Goal: Task Accomplishment & Management: Complete application form

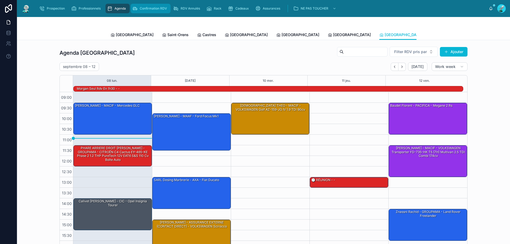
click at [149, 11] on div "Confirmation RDV" at bounding box center [150, 8] width 37 height 8
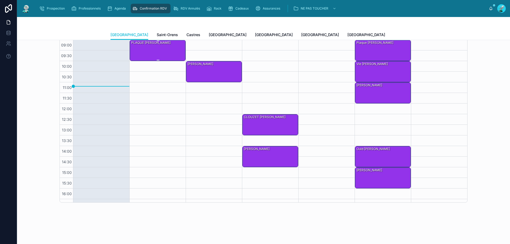
click at [157, 54] on div "PLAQUE TYSSY Sofiane" at bounding box center [158, 50] width 54 height 20
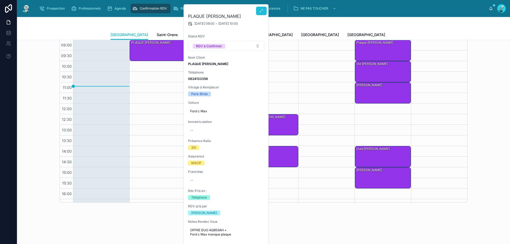
click at [264, 14] on button at bounding box center [261, 11] width 11 height 8
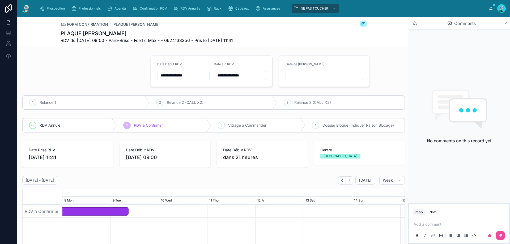
click at [442, 207] on div "Reply Note Add a comment..." at bounding box center [459, 223] width 102 height 41
click at [428, 212] on button "Note" at bounding box center [432, 212] width 11 height 6
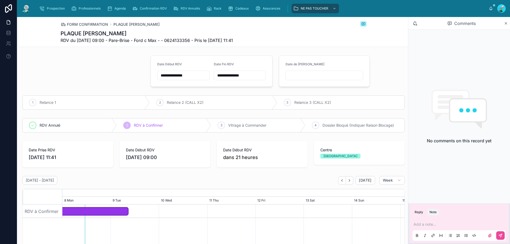
click at [420, 209] on div "Reply Note" at bounding box center [459, 212] width 100 height 8
click at [419, 212] on button "Reply" at bounding box center [418, 212] width 13 height 6
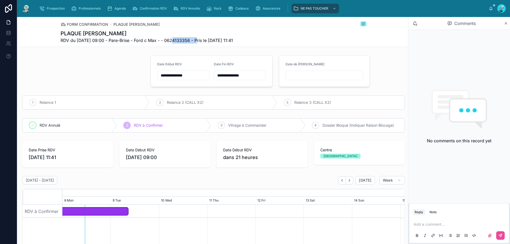
drag, startPoint x: 170, startPoint y: 40, endPoint x: 196, endPoint y: 46, distance: 26.8
click at [196, 46] on div "FORM CONFIRMATION PLAQUE TYSSY Sofiane PLAQUE TYSSY Sofiane RDV du 09/09/2025 0…" at bounding box center [214, 32] width 306 height 30
drag, startPoint x: 187, startPoint y: 37, endPoint x: 172, endPoint y: 45, distance: 17.2
click at [172, 45] on div "FORM CONFIRMATION PLAQUE TYSSY Sofiane PLAQUE TYSSY Sofiane RDV du 09/09/2025 0…" at bounding box center [214, 32] width 306 height 30
click at [171, 44] on div "FORM CONFIRMATION PLAQUE TYSSY Sofiane PLAQUE TYSSY Sofiane RDV du 09/09/2025 0…" at bounding box center [214, 32] width 306 height 30
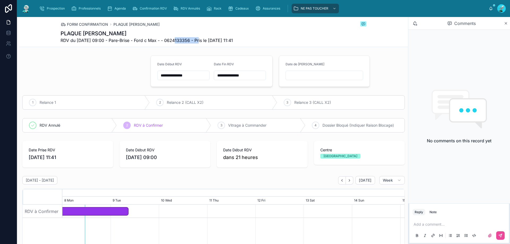
copy span "0624133356"
click at [105, 65] on div at bounding box center [83, 71] width 128 height 36
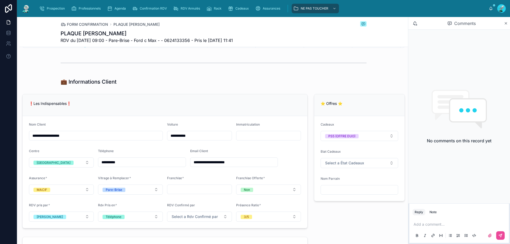
scroll to position [292, 0]
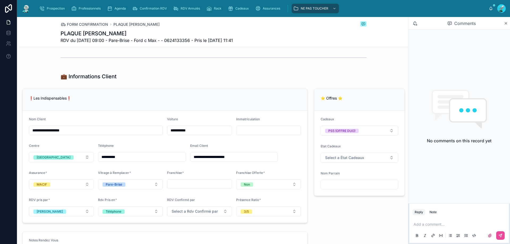
click at [266, 131] on input "text" at bounding box center [268, 130] width 64 height 7
click at [263, 79] on div "💼 Informations Client" at bounding box center [214, 76] width 306 height 7
drag, startPoint x: 446, startPoint y: 232, endPoint x: 442, endPoint y: 223, distance: 9.6
click at [446, 230] on div "Add a comment..." at bounding box center [458, 229] width 93 height 22
click at [442, 223] on p at bounding box center [459, 224] width 93 height 5
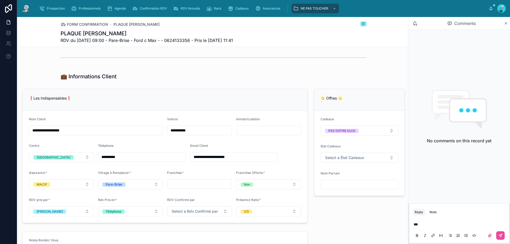
click at [156, 64] on div at bounding box center [214, 57] width 306 height 13
click at [433, 225] on p "**" at bounding box center [459, 224] width 93 height 5
click at [502, 234] on button at bounding box center [500, 235] width 8 height 8
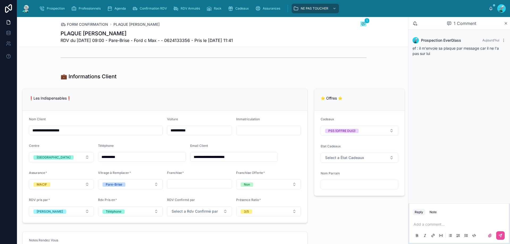
click at [193, 157] on input "**********" at bounding box center [233, 156] width 87 height 7
click at [279, 94] on div "❗Les Indispensables❗" at bounding box center [165, 100] width 285 height 22
click at [205, 156] on input "**********" at bounding box center [233, 156] width 87 height 7
click at [309, 51] on div at bounding box center [214, 57] width 306 height 13
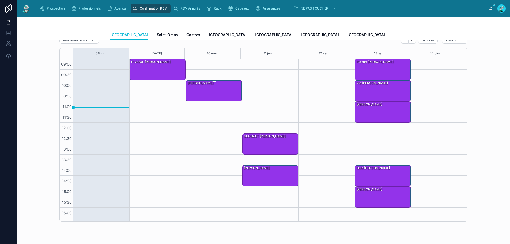
scroll to position [193, 0]
click at [212, 97] on div "COMBEAU Magalie" at bounding box center [214, 91] width 54 height 20
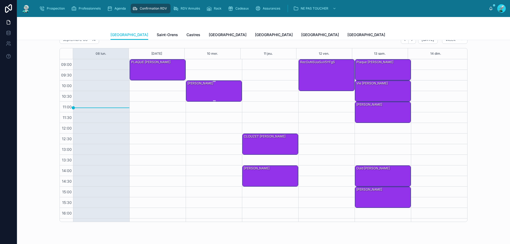
click at [200, 101] on div "COMBEAU Magalie" at bounding box center [214, 91] width 54 height 20
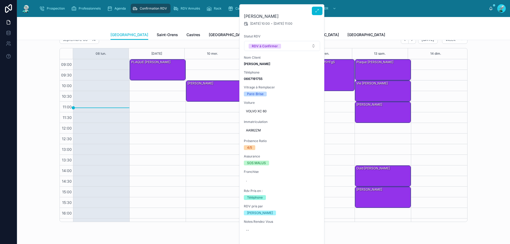
click at [316, 6] on div at bounding box center [317, 10] width 11 height 11
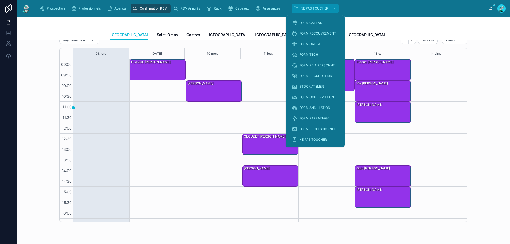
click at [321, 12] on div "NE PAS TOUCHER" at bounding box center [315, 8] width 44 height 8
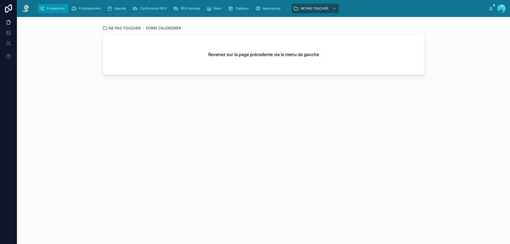
click at [64, 11] on div "Prospection" at bounding box center [53, 8] width 28 height 8
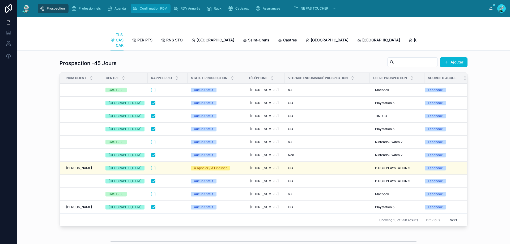
click at [159, 12] on div "Confirmation RDV" at bounding box center [150, 8] width 37 height 8
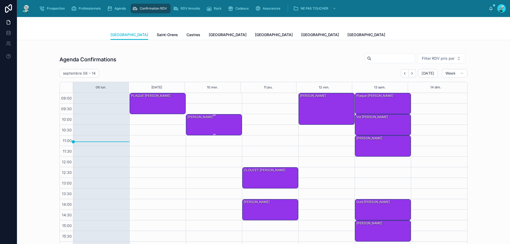
click at [204, 127] on div "COMBEAU Magalie" at bounding box center [214, 124] width 54 height 20
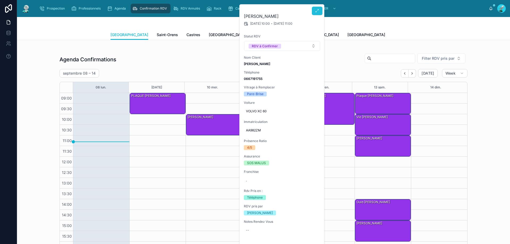
click at [316, 9] on icon at bounding box center [317, 11] width 4 height 4
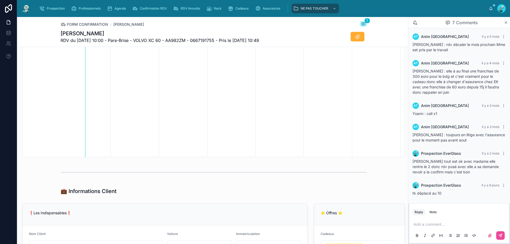
scroll to position [186, 0]
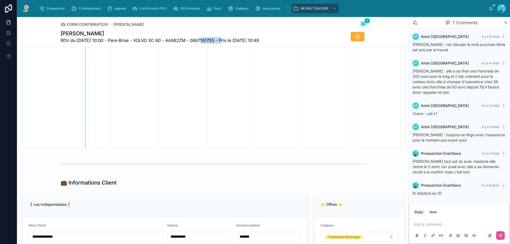
drag, startPoint x: 197, startPoint y: 40, endPoint x: 220, endPoint y: 40, distance: 22.6
click at [220, 40] on span "RDV du 10/09/2025 10:00 - Pare-Brise - VOLVO XC 60 - AA982ZM - 0667191755 - Pri…" at bounding box center [160, 40] width 198 height 6
copy span "0667191755"
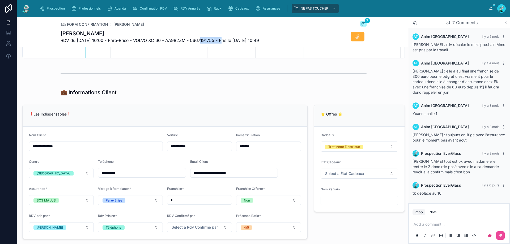
scroll to position [292, 0]
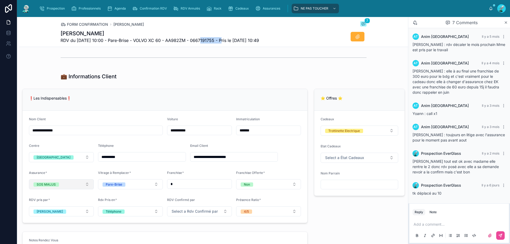
click at [83, 183] on button "SOS MALUS" at bounding box center [61, 184] width 65 height 10
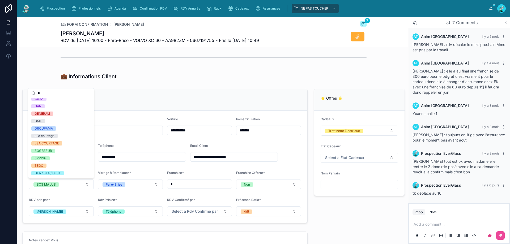
scroll to position [0, 0]
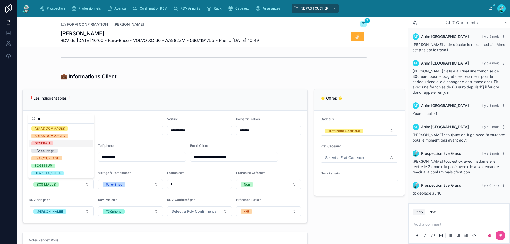
type input "**"
click at [50, 143] on span "GENERALI" at bounding box center [42, 143] width 22 height 4
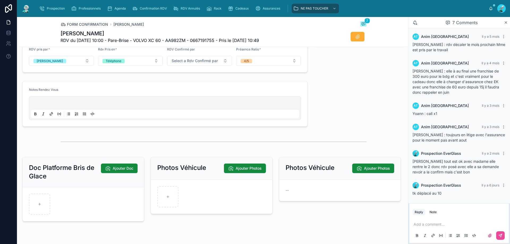
scroll to position [456, 0]
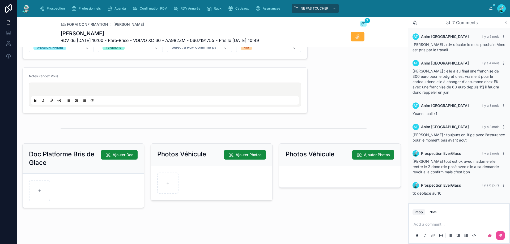
click at [426, 221] on div "Add a comment..." at bounding box center [458, 229] width 93 height 22
click at [415, 226] on p at bounding box center [459, 224] width 93 height 5
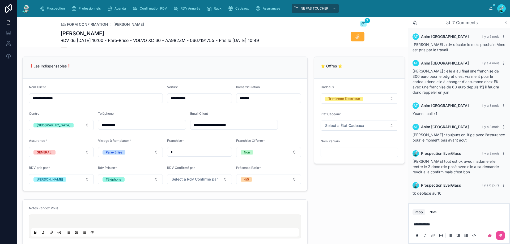
scroll to position [323, 0]
click at [360, 34] on button at bounding box center [357, 37] width 14 height 10
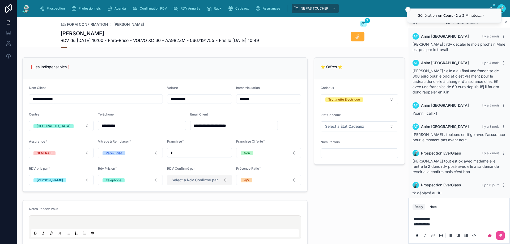
click at [198, 176] on button "Select a Rdv Confirmé par" at bounding box center [199, 180] width 65 height 10
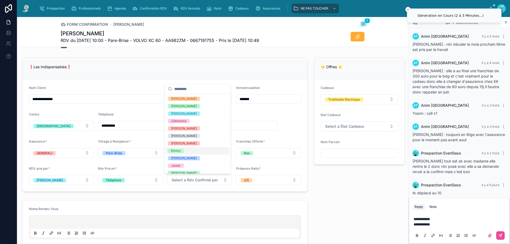
click at [187, 153] on div "Emmy" at bounding box center [198, 150] width 64 height 7
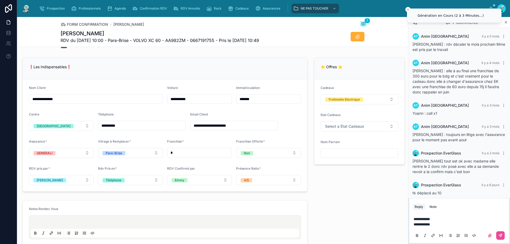
click at [352, 198] on div "**********" at bounding box center [213, 36] width 389 height 613
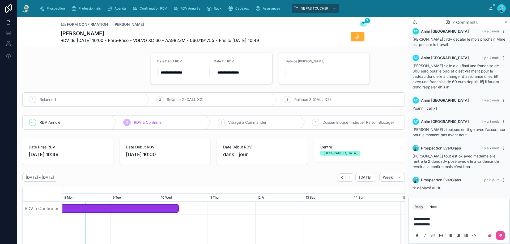
scroll to position [0, 0]
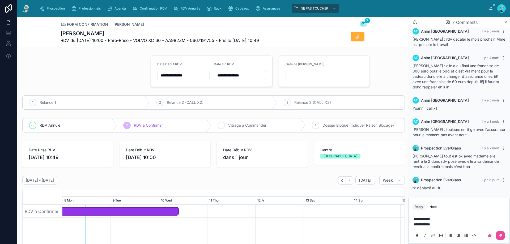
click at [219, 125] on icon at bounding box center [221, 125] width 4 height 4
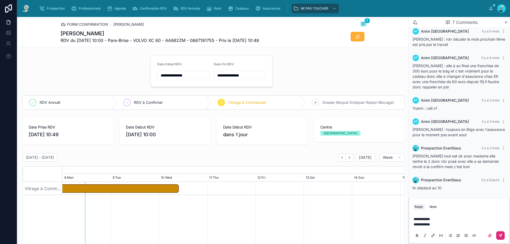
click at [500, 233] on button at bounding box center [500, 235] width 8 height 8
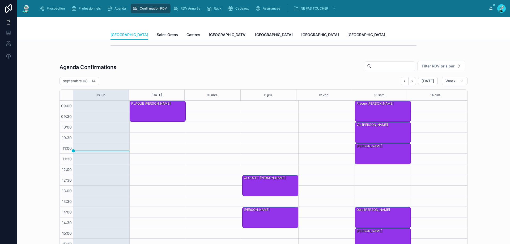
scroll to position [131, 0]
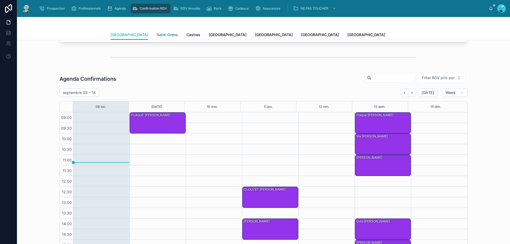
click at [157, 35] on span "Saint-Orens" at bounding box center [167, 34] width 21 height 5
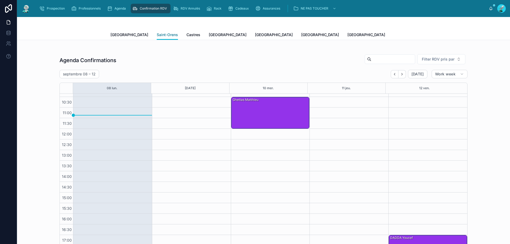
scroll to position [126, 0]
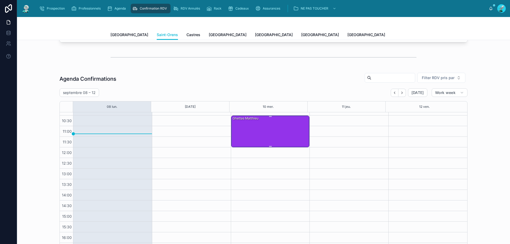
click at [255, 134] on div "Ghettas Matthieu" at bounding box center [270, 131] width 77 height 31
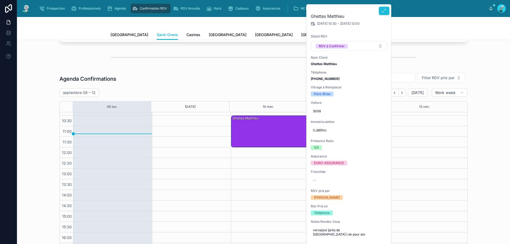
click at [384, 11] on icon at bounding box center [384, 11] width 4 height 4
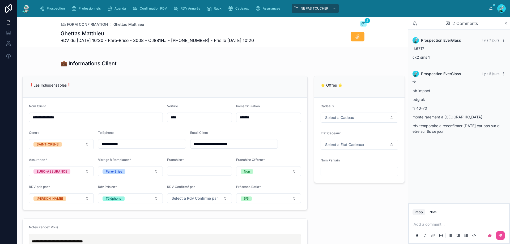
scroll to position [319, 0]
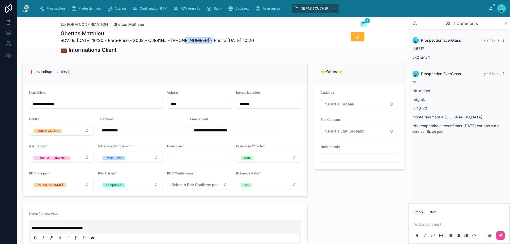
drag, startPoint x: 180, startPoint y: 39, endPoint x: 206, endPoint y: 38, distance: 26.0
click at [206, 38] on span "RDV du 10/09/2025 10:30 - Pare-Brise - 3008 - CJ881HJ - +33768252516 - Pris le …" at bounding box center [157, 40] width 193 height 6
drag, startPoint x: 194, startPoint y: 47, endPoint x: 188, endPoint y: 49, distance: 6.3
click at [188, 49] on div "💼 Informations Client" at bounding box center [214, 49] width 306 height 7
drag, startPoint x: 181, startPoint y: 39, endPoint x: 207, endPoint y: 39, distance: 26.0
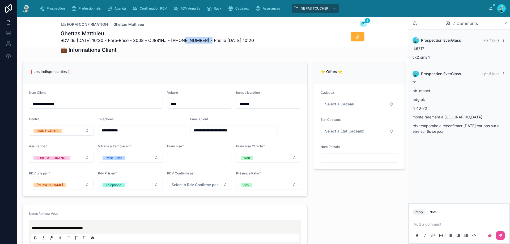
click at [207, 39] on span "RDV du 10/09/2025 10:30 - Pare-Brise - 3008 - CJ881HJ - +33768252516 - Pris le …" at bounding box center [157, 40] width 193 height 6
copy span "33768252516"
click at [424, 226] on p at bounding box center [459, 224] width 93 height 5
click at [502, 234] on button at bounding box center [500, 235] width 8 height 8
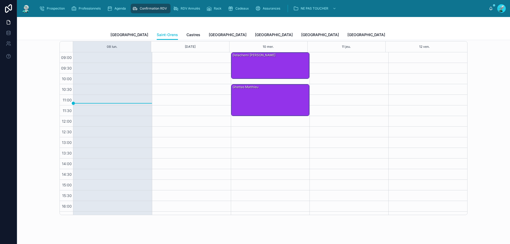
scroll to position [126, 0]
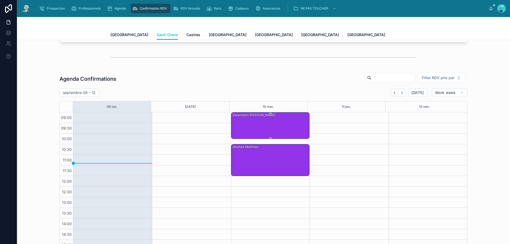
click at [276, 124] on div "Delachemi Jimmy" at bounding box center [270, 125] width 77 height 25
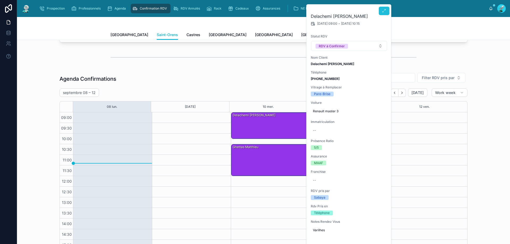
click at [385, 8] on button at bounding box center [384, 11] width 11 height 8
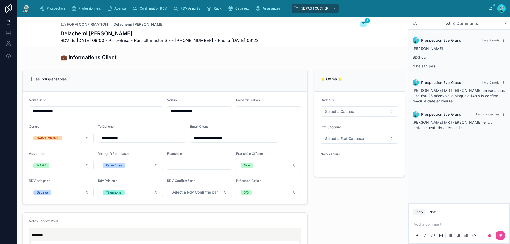
scroll to position [323, 0]
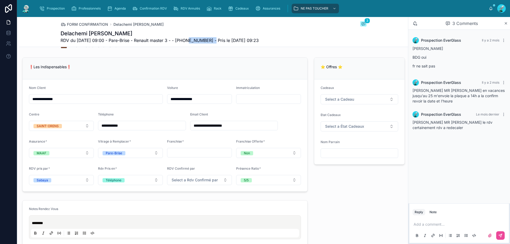
drag, startPoint x: 185, startPoint y: 42, endPoint x: 212, endPoint y: 41, distance: 27.4
click at [212, 41] on span "RDV du 10/09/2025 09:00 - Pare-Brise - Renault master 3 - - +33630293979 - Pris…" at bounding box center [160, 40] width 198 height 6
copy span "33630293979"
click at [264, 99] on input "text" at bounding box center [268, 98] width 64 height 7
click at [243, 74] on div "❗Les Indispensables❗" at bounding box center [165, 69] width 285 height 22
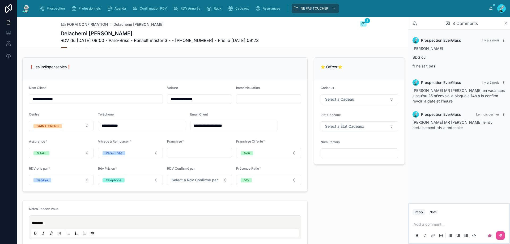
click at [249, 100] on input "text" at bounding box center [268, 98] width 64 height 7
click at [337, 170] on div "⭐ Offres ⭐ Cadeaux Select a Cadeau Etat Cadeaux Select a État Cadeaux Nom Parra…" at bounding box center [359, 124] width 97 height 139
click at [427, 227] on p at bounding box center [459, 224] width 93 height 5
click at [459, 219] on span "**********" at bounding box center [459, 221] width 93 height 9
click at [438, 225] on p "**********" at bounding box center [459, 221] width 93 height 11
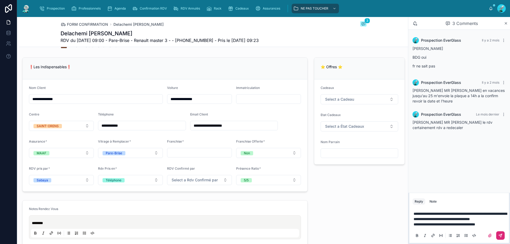
click at [500, 233] on button at bounding box center [500, 235] width 8 height 8
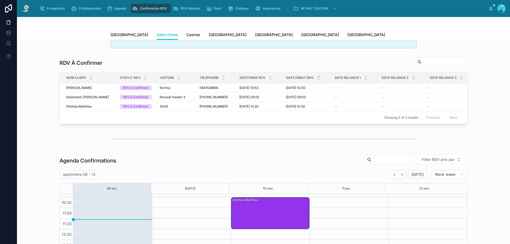
scroll to position [20, 0]
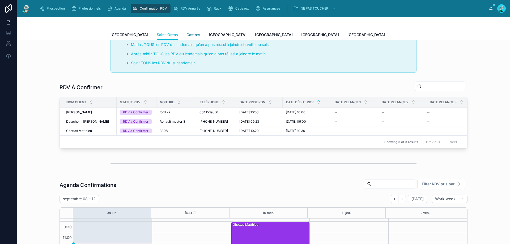
click at [186, 35] on span "Castres" at bounding box center [193, 34] width 14 height 5
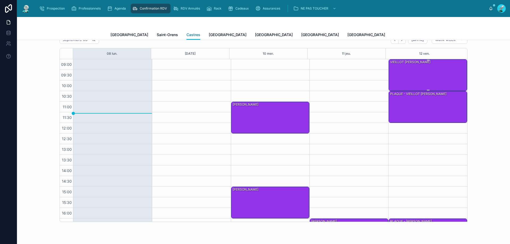
scroll to position [150, 0]
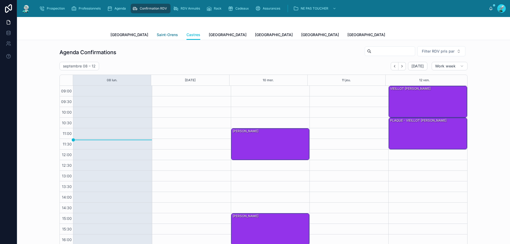
click at [157, 32] on link "Saint-Orens" at bounding box center [167, 35] width 21 height 11
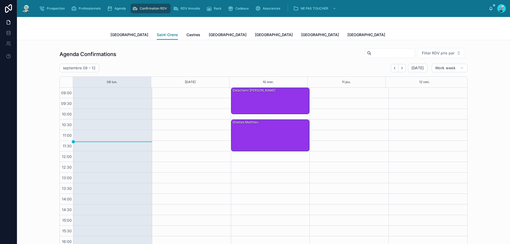
scroll to position [29, 0]
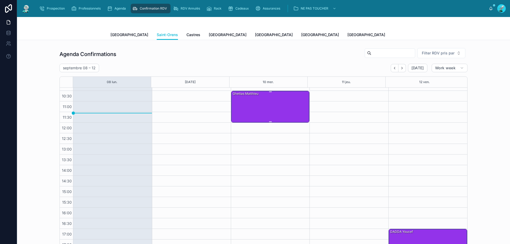
click at [267, 122] on div "Ghettas Matthieu" at bounding box center [270, 106] width 77 height 31
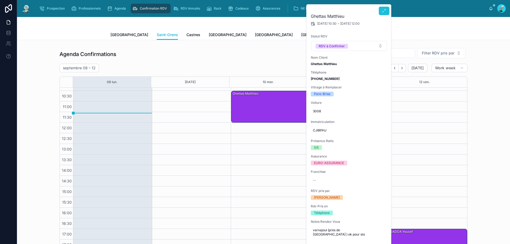
click at [382, 10] on icon at bounding box center [384, 11] width 4 height 4
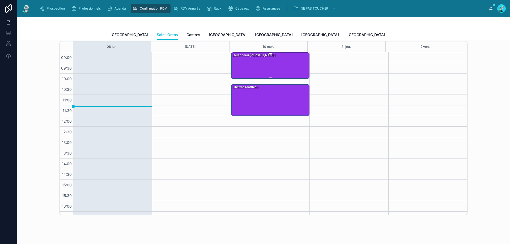
click at [269, 54] on div at bounding box center [270, 53] width 3 height 1
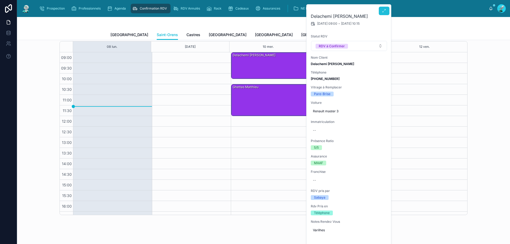
click at [379, 13] on button at bounding box center [384, 11] width 11 height 8
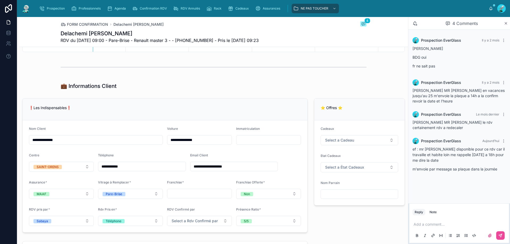
scroll to position [319, 0]
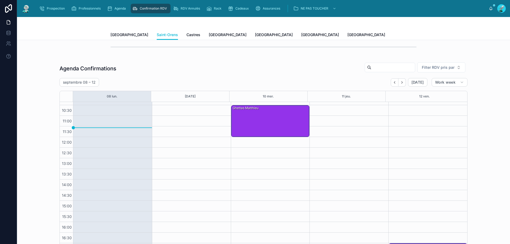
scroll to position [99, 0]
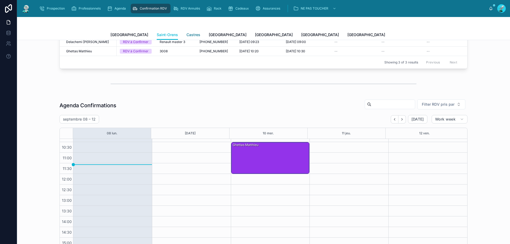
click at [186, 33] on span "Castres" at bounding box center [193, 34] width 14 height 5
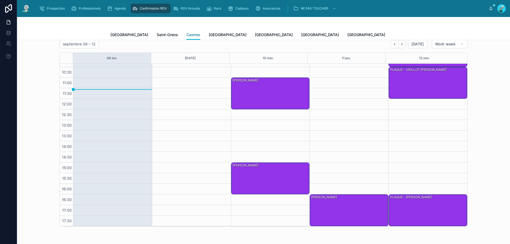
scroll to position [179, 0]
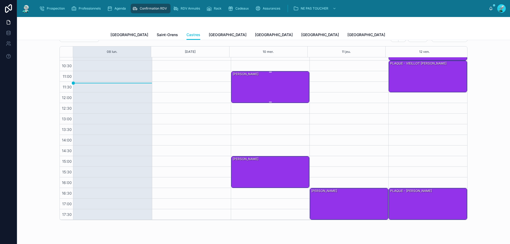
click at [263, 93] on div "Aarab Marouan" at bounding box center [270, 86] width 77 height 31
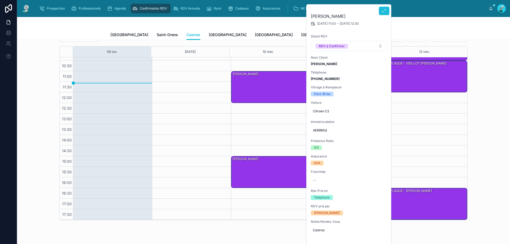
click at [382, 13] on span at bounding box center [384, 11] width 4 height 4
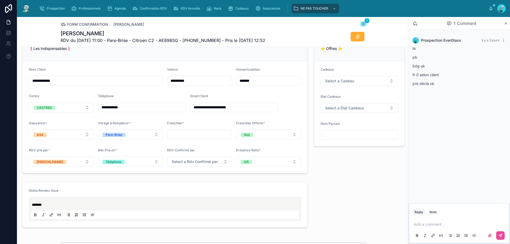
scroll to position [345, 0]
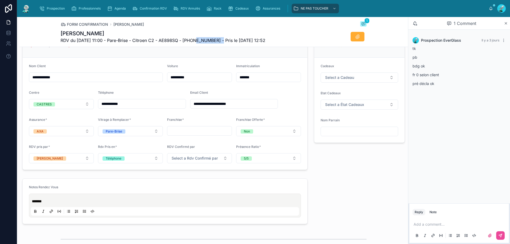
drag, startPoint x: 190, startPoint y: 41, endPoint x: 220, endPoint y: 37, distance: 29.4
click at [220, 37] on span "RDV du 10/09/2025 11:00 - Pare-Brise - Citroen C2 - AE898SQ - +33628590259 - Pr…" at bounding box center [163, 40] width 205 height 6
copy span "33628590259"
click at [203, 26] on div "FORM CONFIRMATION Aarab Marouan 1" at bounding box center [214, 24] width 306 height 6
click at [433, 225] on p at bounding box center [459, 224] width 93 height 5
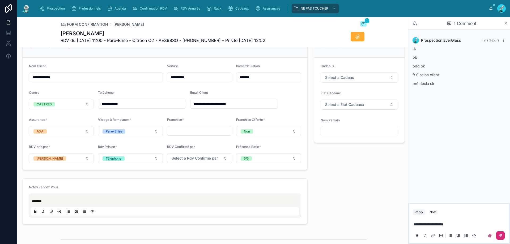
click at [499, 238] on button at bounding box center [500, 235] width 8 height 8
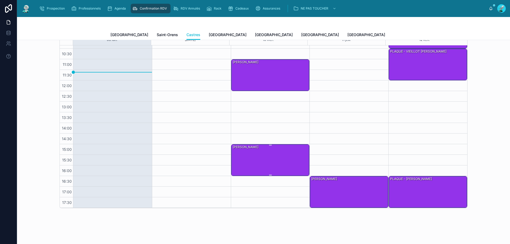
scroll to position [204, 0]
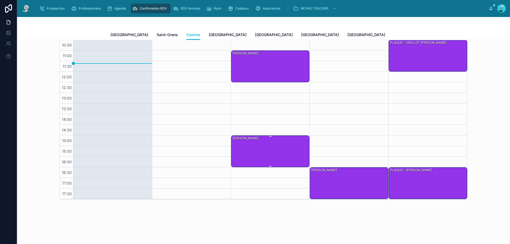
click at [280, 145] on div "HOUGUE Chloé" at bounding box center [270, 151] width 77 height 31
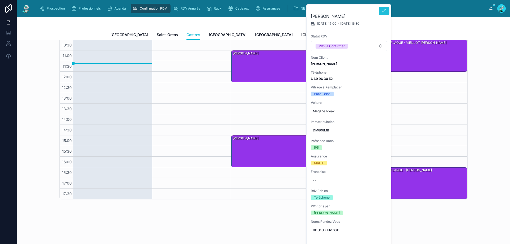
click at [387, 10] on button at bounding box center [384, 11] width 11 height 8
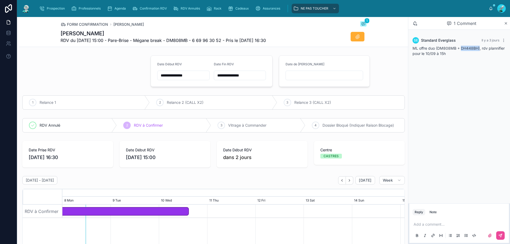
drag, startPoint x: 461, startPoint y: 49, endPoint x: 479, endPoint y: 47, distance: 18.1
click at [479, 47] on span "ML offre duo (DM808MB + DH448BH), rdv plannifier pour le 10/09 à 15h" at bounding box center [458, 51] width 92 height 10
copy span "DH448BH)"
click at [474, 64] on div "SE Standard Everglass Il y a 3 jours ML offre duo (DM808MB + DH448BH), rdv plan…" at bounding box center [459, 117] width 102 height 174
drag, startPoint x: 200, startPoint y: 38, endPoint x: 227, endPoint y: 41, distance: 27.2
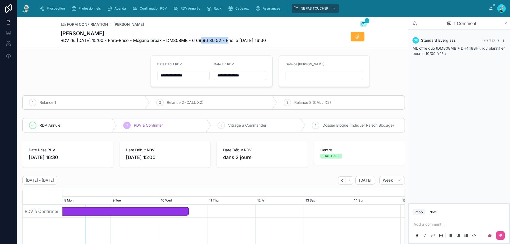
click at [227, 41] on span "RDV du 10/09/2025 15:00 - Pare-Brise - Mégane break - DM808MB - 6 69 96 30 52 -…" at bounding box center [163, 40] width 205 height 6
copy span "6 69 96 30 52"
click at [442, 222] on p at bounding box center [459, 224] width 93 height 5
click at [501, 234] on icon at bounding box center [499, 235] width 3 height 3
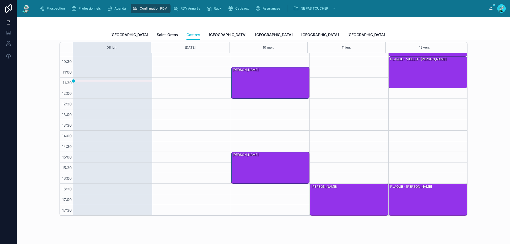
scroll to position [186, 0]
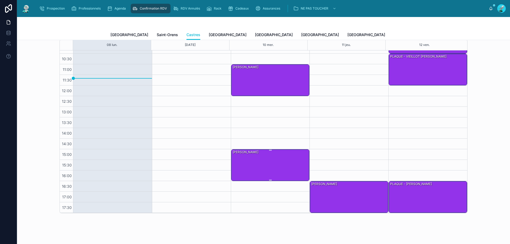
click at [262, 156] on div "HOUGUE Chloé" at bounding box center [270, 164] width 77 height 31
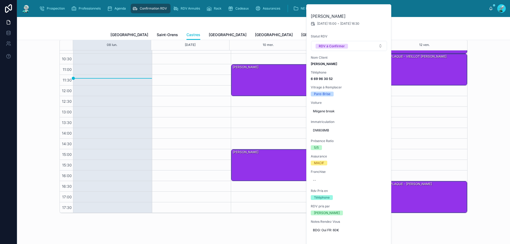
click at [274, 118] on div "11:00 – 12:30 Aarab Marouan 15:00 – 16:30 HOUGUE Chloé" at bounding box center [270, 117] width 79 height 191
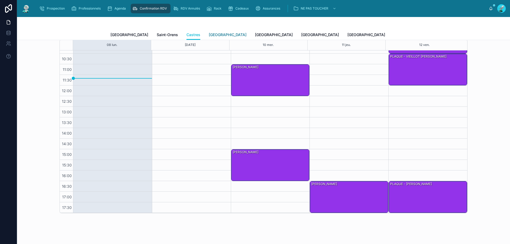
click at [209, 33] on span "[GEOGRAPHIC_DATA]" at bounding box center [228, 34] width 38 height 5
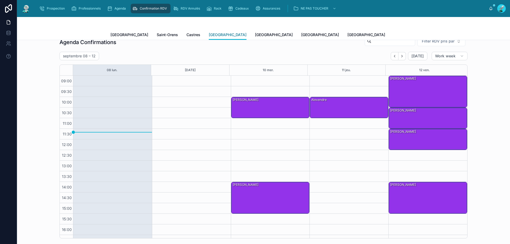
scroll to position [143, 0]
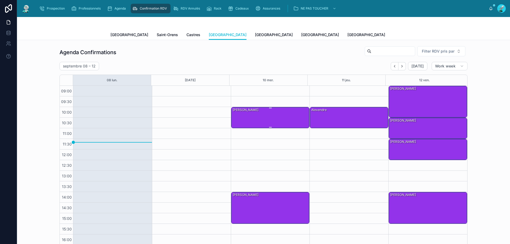
click at [263, 118] on div "PENA Violaine" at bounding box center [270, 117] width 77 height 20
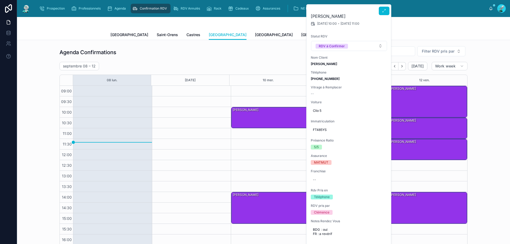
click at [386, 6] on div at bounding box center [384, 10] width 11 height 11
click at [386, 8] on button at bounding box center [384, 11] width 11 height 8
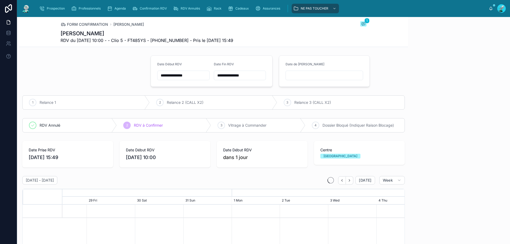
scroll to position [0, 507]
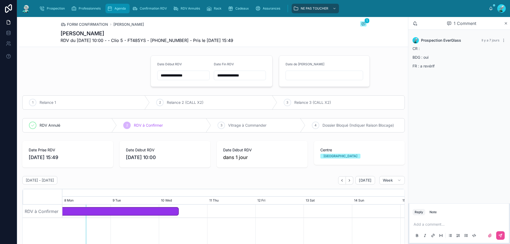
click at [119, 8] on span "Agenda" at bounding box center [119, 8] width 11 height 4
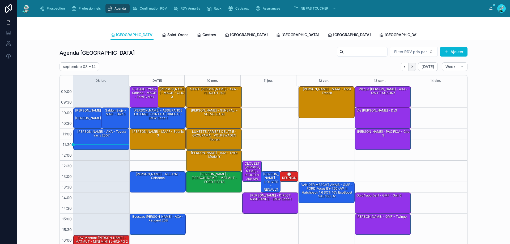
click at [410, 65] on icon "Next" at bounding box center [412, 67] width 4 height 4
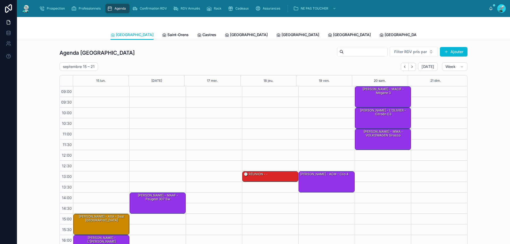
scroll to position [27, 0]
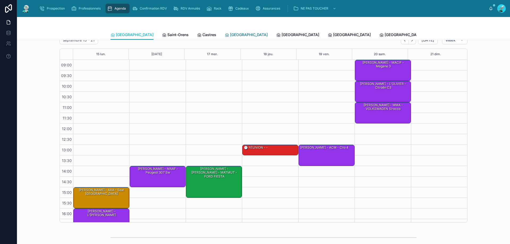
click at [230, 35] on span "[GEOGRAPHIC_DATA]" at bounding box center [249, 34] width 38 height 5
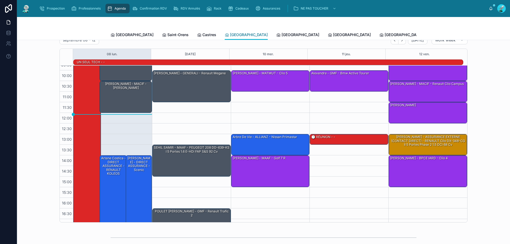
scroll to position [2, 0]
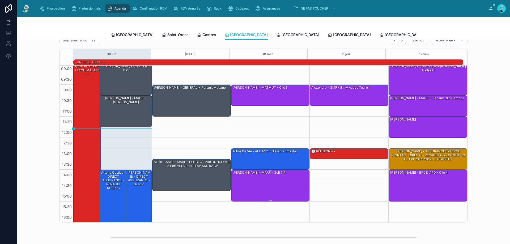
click at [273, 188] on div "Julien Frezier - MAAF - Golf 7 r" at bounding box center [270, 185] width 77 height 31
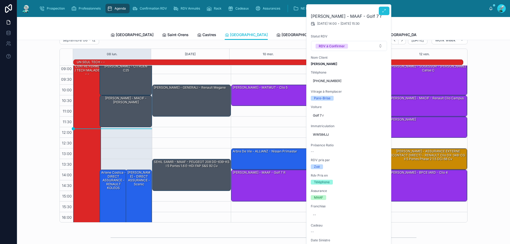
click at [384, 14] on button at bounding box center [384, 11] width 11 height 8
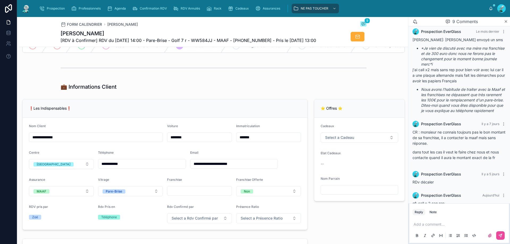
scroll to position [175, 0]
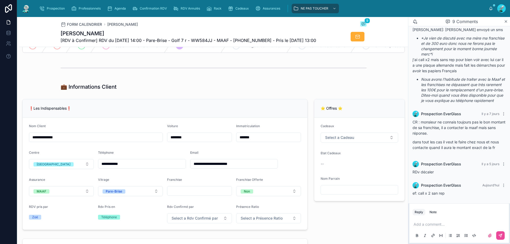
click at [427, 220] on div "Add a comment..." at bounding box center [458, 229] width 93 height 22
click at [413, 224] on p at bounding box center [459, 224] width 93 height 5
click at [461, 226] on p at bounding box center [459, 224] width 93 height 5
click at [500, 238] on button at bounding box center [500, 235] width 8 height 8
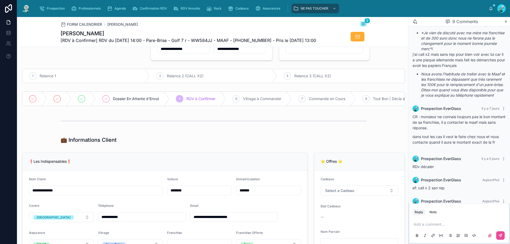
scroll to position [0, 0]
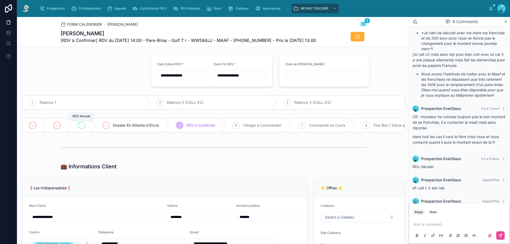
click at [82, 128] on div at bounding box center [81, 125] width 7 height 7
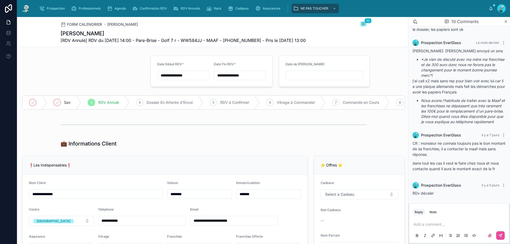
scroll to position [196, 0]
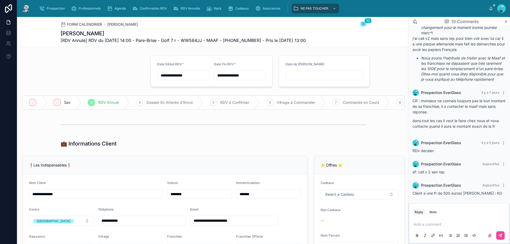
click at [434, 229] on div "Add a comment..." at bounding box center [458, 229] width 93 height 22
click at [437, 225] on p at bounding box center [459, 224] width 93 height 5
type input "**********"
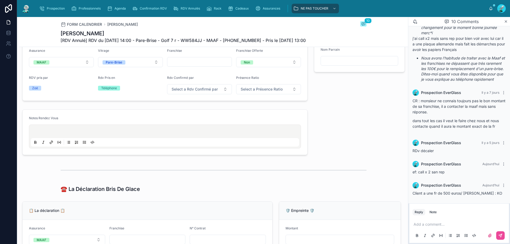
scroll to position [212, 0]
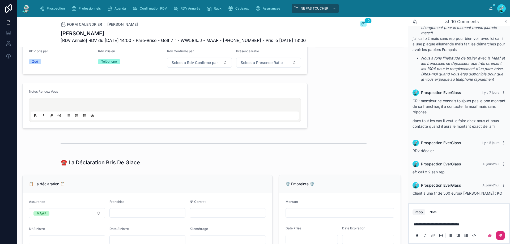
click at [500, 235] on icon at bounding box center [500, 235] width 4 height 4
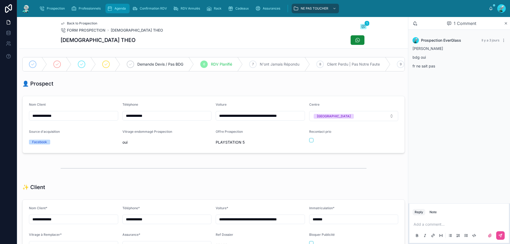
type input "**********"
click at [111, 6] on div "Agenda" at bounding box center [117, 8] width 21 height 8
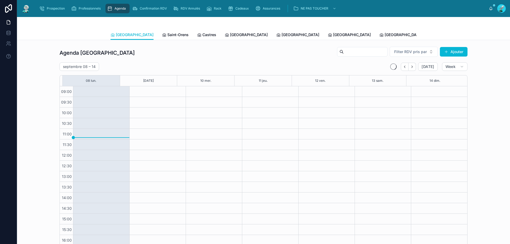
scroll to position [29, 0]
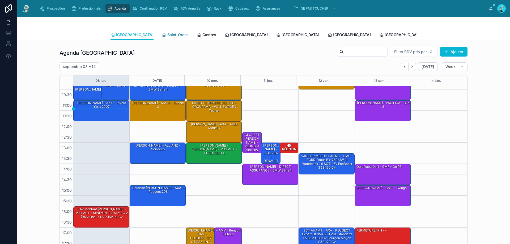
click at [167, 36] on span "Saint-Orens" at bounding box center [177, 34] width 21 height 5
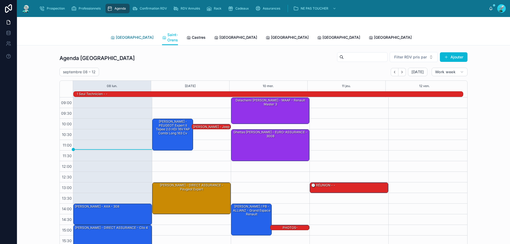
click at [121, 36] on span "[GEOGRAPHIC_DATA]" at bounding box center [135, 37] width 38 height 5
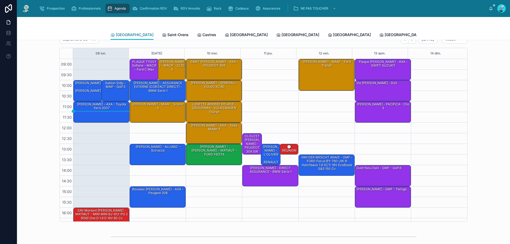
scroll to position [27, 0]
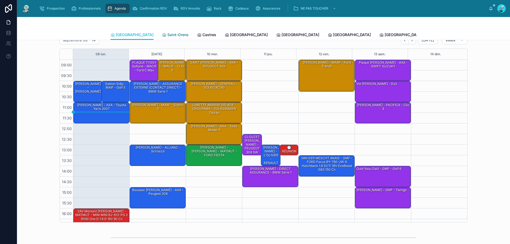
click at [167, 33] on span "Saint-Orens" at bounding box center [177, 34] width 21 height 5
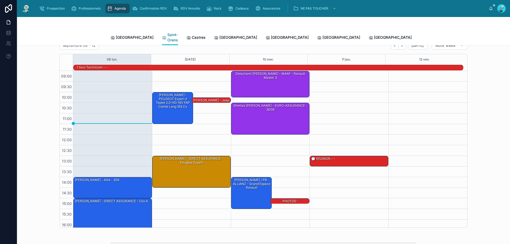
scroll to position [35, 0]
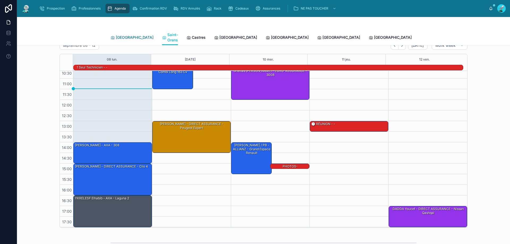
click at [123, 35] on span "[GEOGRAPHIC_DATA]" at bounding box center [135, 37] width 38 height 5
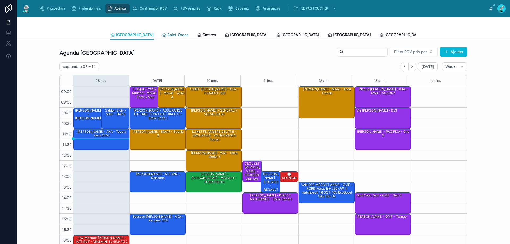
click at [167, 32] on span "Saint-Orens" at bounding box center [177, 34] width 21 height 5
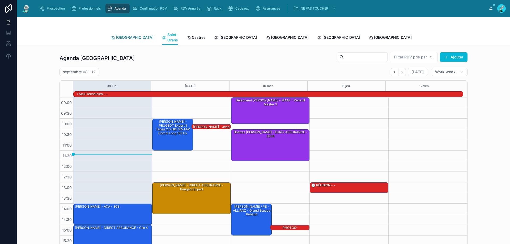
click at [111, 39] on link "[GEOGRAPHIC_DATA]" at bounding box center [131, 38] width 43 height 11
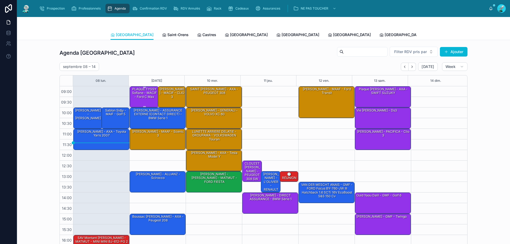
click at [143, 94] on div "PLAQUE TYSSY Sofiane - MACIF - Ford c Max" at bounding box center [145, 93] width 28 height 12
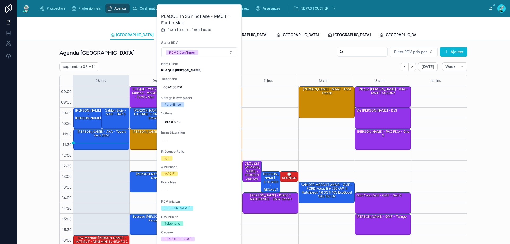
click at [234, 3] on div "Prospection Professionnels Agenda Confirmation RDV RDV Annulés Rack Cadeaux Ass…" at bounding box center [261, 9] width 453 height 12
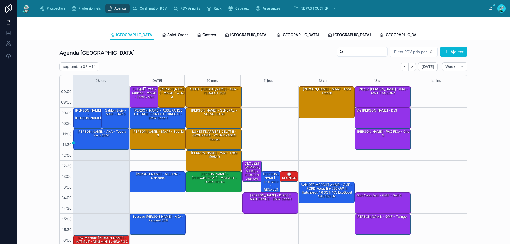
click at [149, 92] on div "PLAQUE TYSSY Sofiane - MACIF - Ford c Max" at bounding box center [145, 93] width 28 height 12
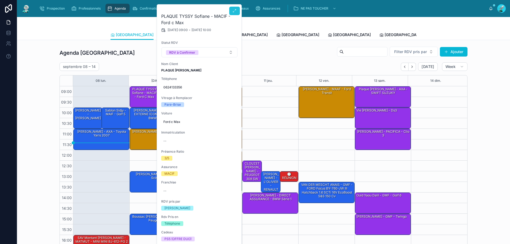
click at [235, 11] on icon at bounding box center [234, 11] width 4 height 4
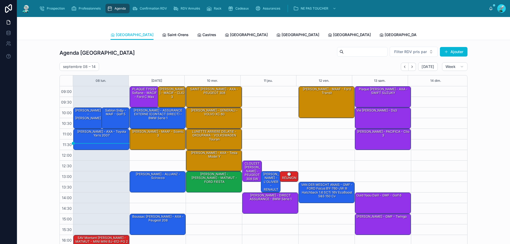
scroll to position [29, 0]
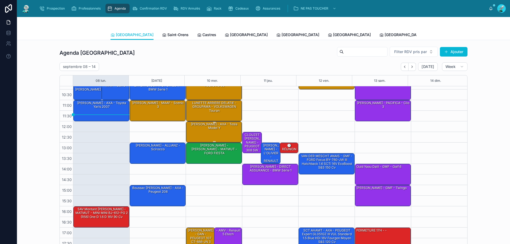
click at [216, 140] on div "DEGAN Yannick - AXA - Tesla model y" at bounding box center [214, 132] width 54 height 20
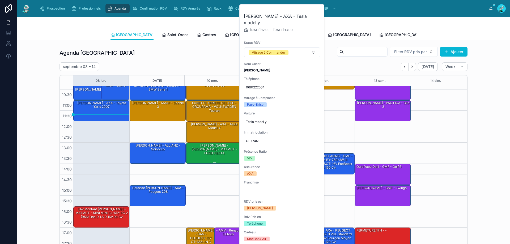
click at [218, 157] on div "SUKIASYAN TIGRAN - ARSEN STEPANOV - MATMUT - FORD FIESTA" at bounding box center [214, 153] width 54 height 20
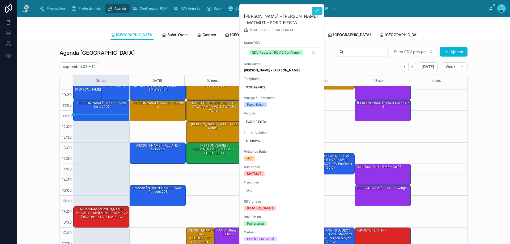
click at [315, 11] on button at bounding box center [317, 11] width 11 height 8
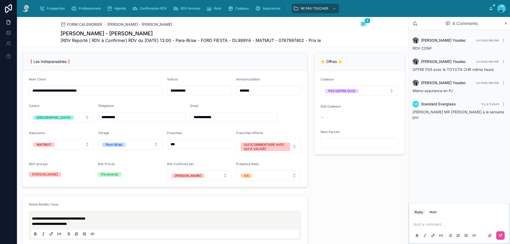
scroll to position [106, 0]
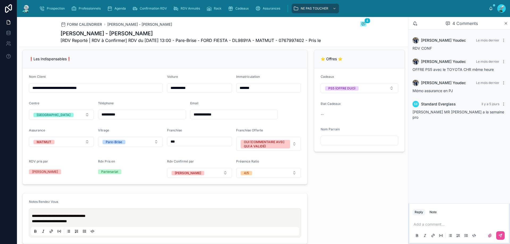
click at [195, 118] on input "**********" at bounding box center [233, 114] width 87 height 7
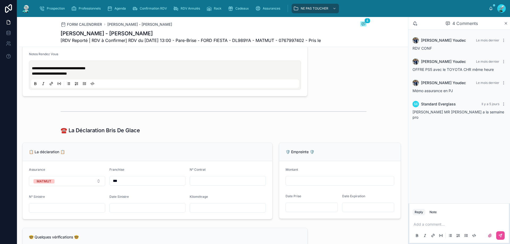
scroll to position [159, 0]
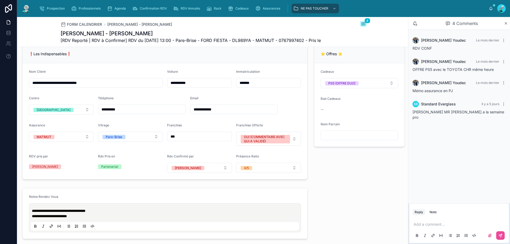
scroll to position [106, 0]
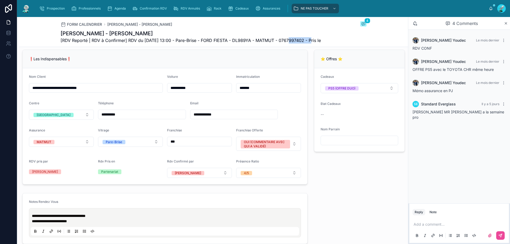
drag, startPoint x: 285, startPoint y: 41, endPoint x: 310, endPoint y: 42, distance: 25.8
click at [310, 42] on span "[RDV Reporté | RDV à Confirmer] RDV du 10/09/2025 13:00 - Pare-Brise - FORD FIE…" at bounding box center [191, 40] width 260 height 6
copy span "0767997402"
click at [451, 223] on p at bounding box center [459, 224] width 93 height 5
click at [418, 224] on span "**********" at bounding box center [420, 224] width 15 height 4
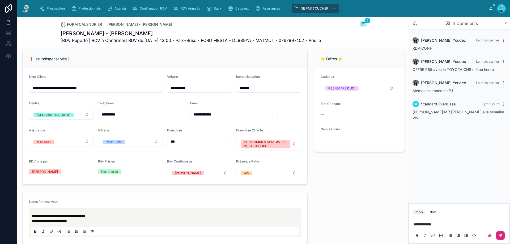
click at [504, 236] on button at bounding box center [500, 235] width 8 height 8
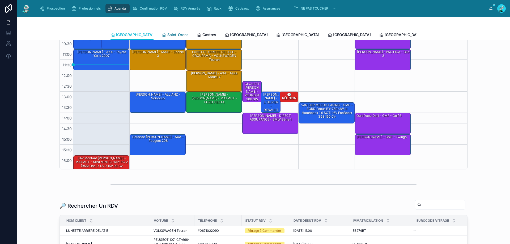
click at [167, 36] on span "Saint-Orens" at bounding box center [177, 34] width 21 height 5
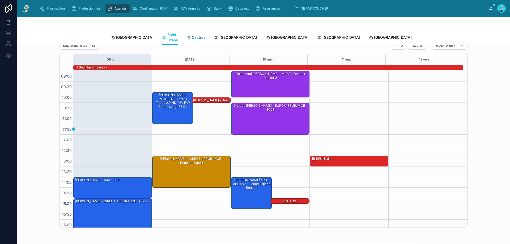
click at [192, 35] on span "Castres" at bounding box center [199, 37] width 14 height 5
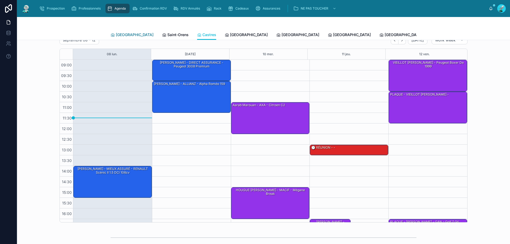
click at [121, 33] on span "[GEOGRAPHIC_DATA]" at bounding box center [135, 34] width 38 height 5
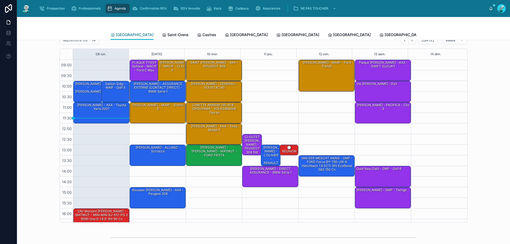
scroll to position [29, 0]
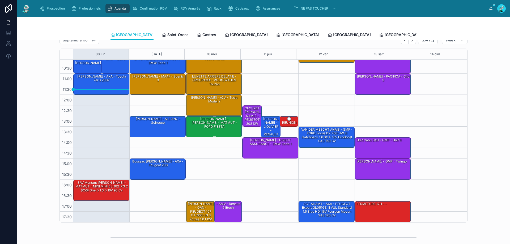
click at [221, 120] on div "SUKIASYAN TIGRAN - ARSEN STEPANOV - MATMUT - FORD FIESTA" at bounding box center [214, 123] width 54 height 12
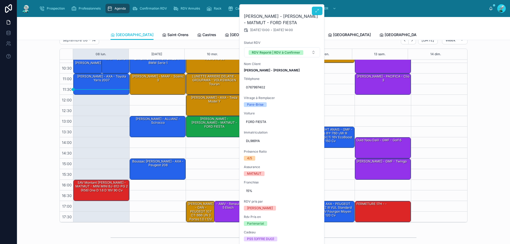
click at [320, 12] on button at bounding box center [317, 11] width 11 height 8
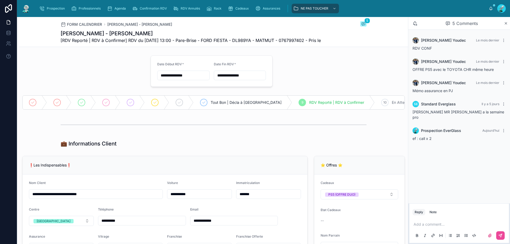
click at [193, 79] on input "**********" at bounding box center [183, 75] width 52 height 7
click at [170, 148] on button "17" at bounding box center [172, 149] width 10 height 10
click at [178, 189] on input "**" at bounding box center [177, 188] width 12 height 7
click at [176, 152] on div "14" at bounding box center [177, 149] width 24 height 8
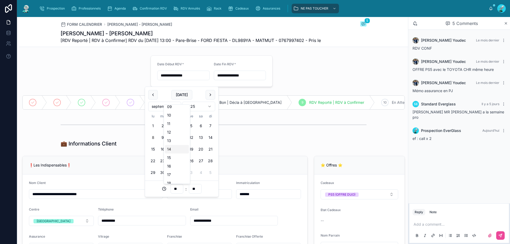
type input "**********"
type input "**"
click at [267, 149] on div "💼 Informations Client" at bounding box center [213, 144] width 389 height 12
click at [243, 79] on input "**********" at bounding box center [240, 75] width 52 height 7
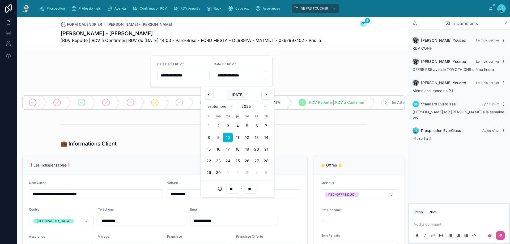
click at [228, 148] on button "17" at bounding box center [228, 149] width 10 height 10
click at [231, 191] on input "**" at bounding box center [232, 188] width 12 height 7
click at [229, 160] on div "15" at bounding box center [233, 157] width 24 height 8
type input "**********"
type input "**"
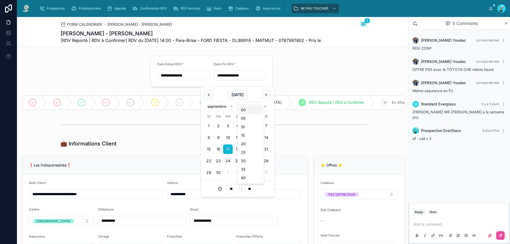
click at [254, 189] on input "**" at bounding box center [251, 188] width 12 height 7
click at [242, 161] on div "30" at bounding box center [251, 161] width 24 height 8
type input "**********"
type input "**"
click at [323, 147] on div "💼 Informations Client" at bounding box center [214, 143] width 306 height 7
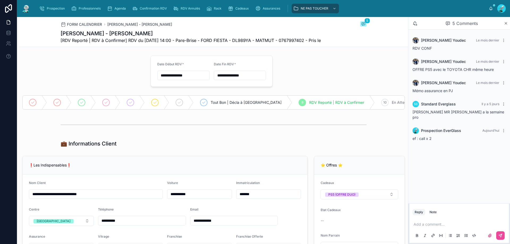
click at [426, 225] on p at bounding box center [459, 224] width 93 height 5
click at [436, 222] on span "**********" at bounding box center [454, 224] width 83 height 4
click at [489, 222] on span "**********" at bounding box center [454, 224] width 83 height 4
click at [491, 222] on span "**********" at bounding box center [454, 224] width 83 height 4
click at [472, 222] on span "**********" at bounding box center [454, 224] width 83 height 4
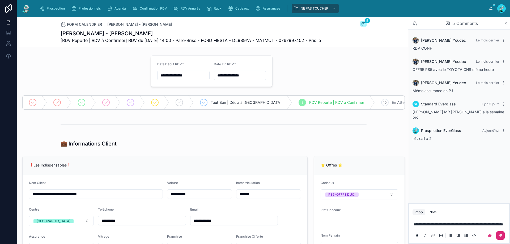
click at [502, 233] on button at bounding box center [500, 235] width 8 height 8
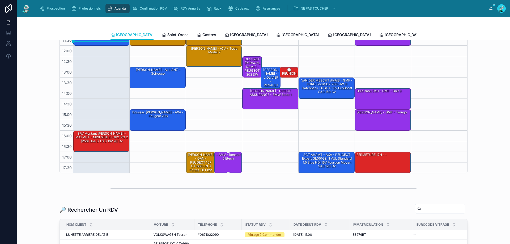
scroll to position [80, 0]
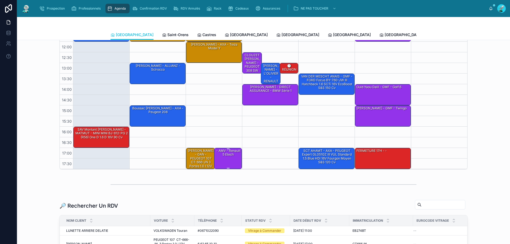
click at [223, 152] on div "- AMV - Renault 5 etech" at bounding box center [228, 152] width 27 height 9
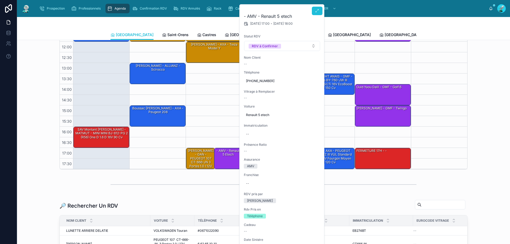
click at [314, 11] on button at bounding box center [317, 11] width 11 height 8
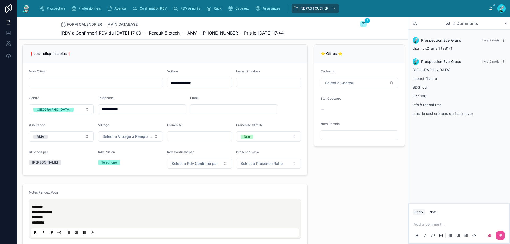
scroll to position [133, 0]
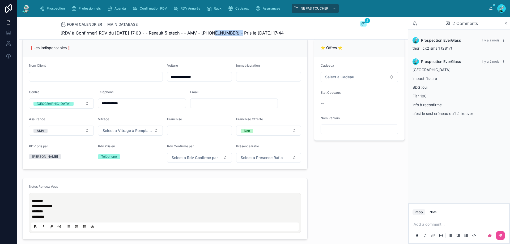
drag, startPoint x: 210, startPoint y: 34, endPoint x: 238, endPoint y: 34, distance: 27.9
click at [238, 34] on span "[RDV à Confirmer] RDV du 10/09/2025 17:00 - - Renault 5 etech - - AMV - +337682…" at bounding box center [172, 33] width 223 height 6
copy span "33768299180"
click at [236, 44] on div "❗Les Indispensables❗" at bounding box center [165, 48] width 285 height 18
click at [426, 222] on div "Add a comment..." at bounding box center [458, 229] width 93 height 22
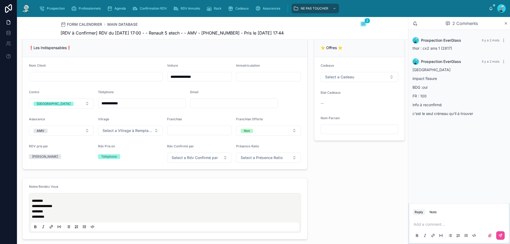
click at [426, 223] on p at bounding box center [459, 224] width 93 height 5
click at [427, 227] on div "Add a comment..." at bounding box center [458, 229] width 93 height 22
click at [427, 225] on p at bounding box center [459, 224] width 93 height 5
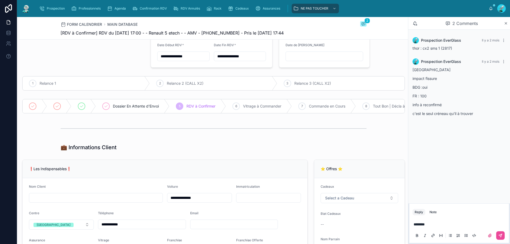
scroll to position [0, 0]
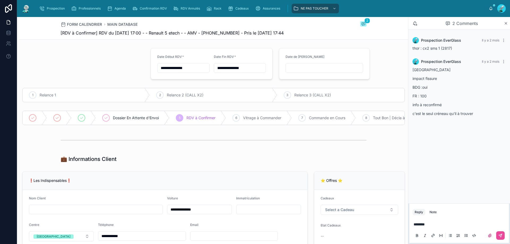
click at [192, 65] on input "**********" at bounding box center [183, 67] width 52 height 7
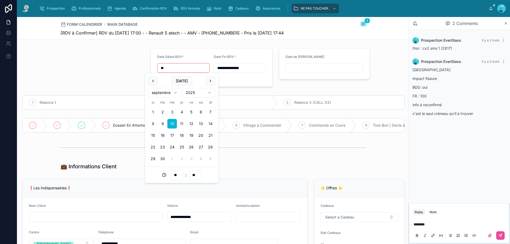
type input "*"
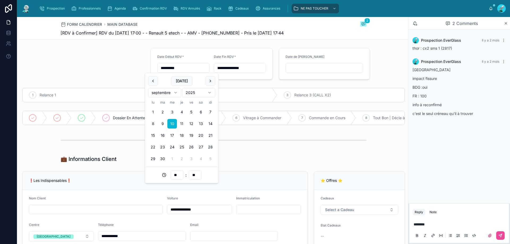
click at [259, 92] on div "2 Relance 2 (CALL X2)" at bounding box center [213, 95] width 127 height 14
type input "**********"
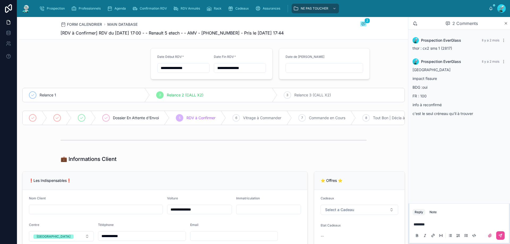
click at [199, 63] on div "**********" at bounding box center [183, 64] width 52 height 18
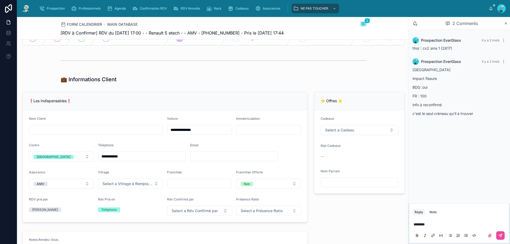
scroll to position [133, 0]
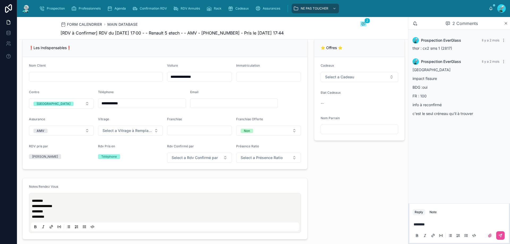
click at [428, 224] on p "*******" at bounding box center [459, 224] width 93 height 5
drag, startPoint x: 484, startPoint y: 225, endPoint x: 359, endPoint y: 221, distance: 124.8
click at [359, 221] on div "**********" at bounding box center [263, 130] width 493 height 227
click at [504, 233] on button at bounding box center [500, 235] width 8 height 8
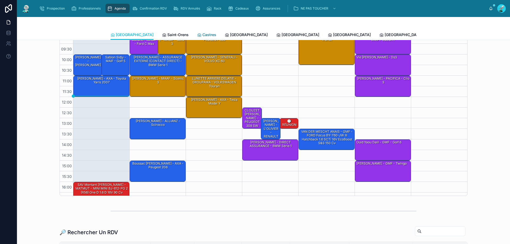
click at [202, 33] on span "Castres" at bounding box center [209, 34] width 14 height 5
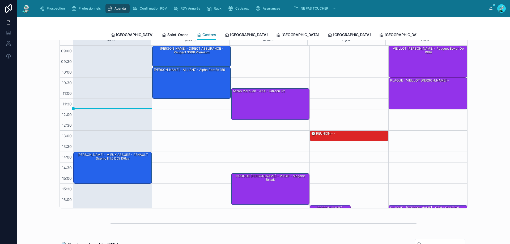
scroll to position [27, 0]
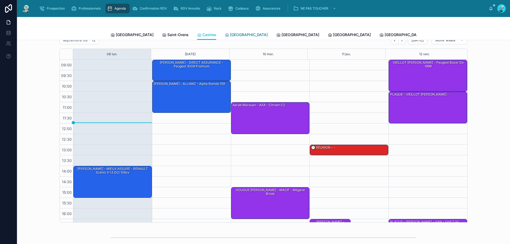
click at [230, 33] on span "[GEOGRAPHIC_DATA]" at bounding box center [249, 34] width 38 height 5
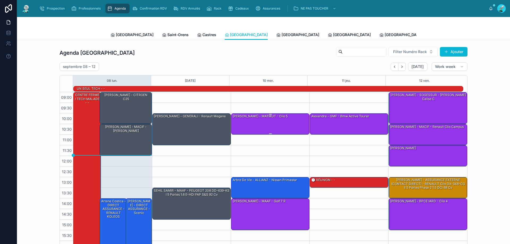
click at [284, 126] on div "PENA Violaine - MATMUT - Clio 5" at bounding box center [270, 124] width 77 height 20
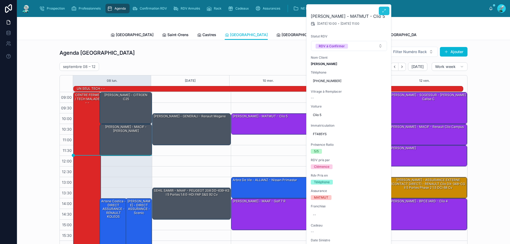
click at [386, 8] on button at bounding box center [384, 11] width 11 height 8
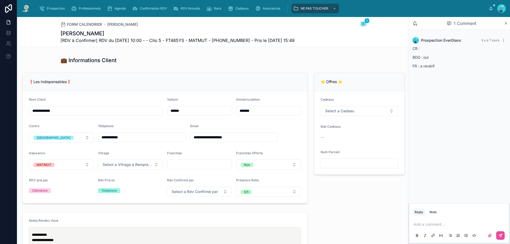
scroll to position [53, 0]
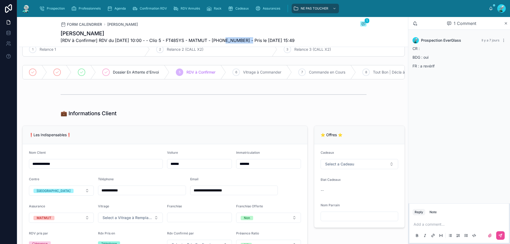
drag, startPoint x: 220, startPoint y: 41, endPoint x: 247, endPoint y: 43, distance: 27.2
click at [247, 43] on span "[RDV à Confirmer] RDV du 10/09/2025 10:00 - - Clio 5 - FT485YS - MATMUT - +3362…" at bounding box center [178, 40] width 234 height 6
drag, startPoint x: 240, startPoint y: 36, endPoint x: 230, endPoint y: 37, distance: 10.1
click at [230, 37] on h1 "PENA Violaine" at bounding box center [178, 33] width 234 height 7
drag, startPoint x: 220, startPoint y: 43, endPoint x: 249, endPoint y: 43, distance: 28.9
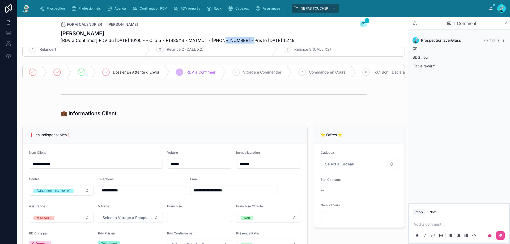
click at [249, 43] on span "[RDV à Confirmer] RDV du 10/09/2025 10:00 - - Clio 5 - FT485YS - MATMUT - +3362…" at bounding box center [178, 40] width 234 height 6
copy span "33625351347"
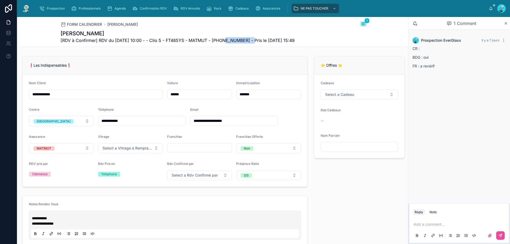
scroll to position [133, 0]
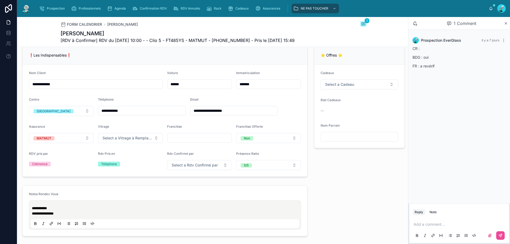
click at [245, 57] on div "❗Les Indispensables❗" at bounding box center [165, 55] width 272 height 5
click at [425, 223] on p at bounding box center [459, 224] width 93 height 5
click at [500, 232] on button at bounding box center [500, 235] width 8 height 8
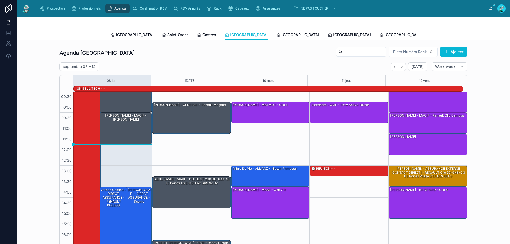
scroll to position [35, 0]
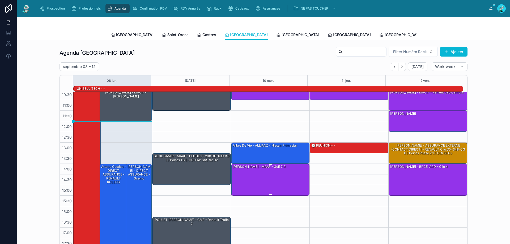
click at [273, 189] on div "Julien Frezier - MAAF - Golf 7 r" at bounding box center [270, 179] width 77 height 31
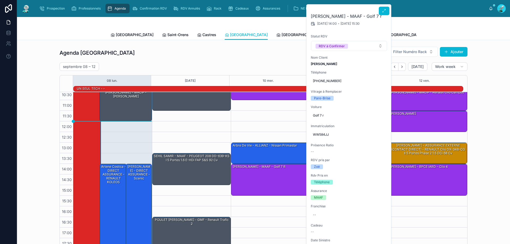
click at [383, 6] on div at bounding box center [384, 10] width 11 height 11
click at [385, 10] on icon at bounding box center [384, 11] width 4 height 4
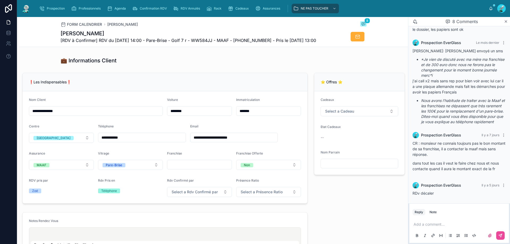
scroll to position [106, 0]
drag, startPoint x: 104, startPoint y: 140, endPoint x: 131, endPoint y: 139, distance: 26.6
click at [131, 139] on input "**********" at bounding box center [141, 137] width 87 height 7
click at [123, 83] on div "❗Les Indispensables❗" at bounding box center [165, 81] width 272 height 5
drag, startPoint x: 107, startPoint y: 140, endPoint x: 131, endPoint y: 140, distance: 23.9
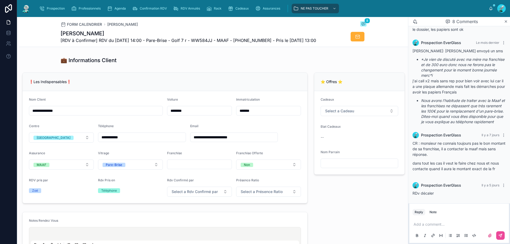
click at [131, 140] on input "**********" at bounding box center [141, 137] width 87 height 7
drag, startPoint x: 117, startPoint y: 140, endPoint x: 113, endPoint y: 140, distance: 3.5
click at [128, 104] on div "Nom Client" at bounding box center [96, 100] width 134 height 6
click at [445, 219] on div "Add a comment..." at bounding box center [458, 229] width 93 height 22
click at [445, 220] on div "Add a comment..." at bounding box center [458, 229] width 93 height 22
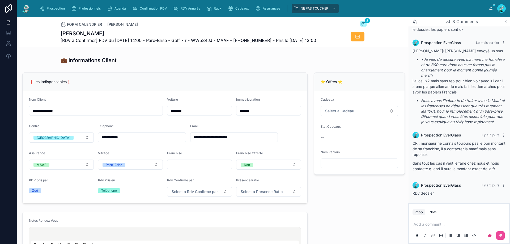
click at [439, 232] on button at bounding box center [440, 235] width 6 height 6
click at [434, 224] on p at bounding box center [459, 224] width 93 height 5
click at [466, 228] on div "**********" at bounding box center [458, 229] width 93 height 22
click at [432, 230] on div "**********" at bounding box center [458, 229] width 93 height 22
click at [431, 224] on p "**********" at bounding box center [459, 224] width 93 height 5
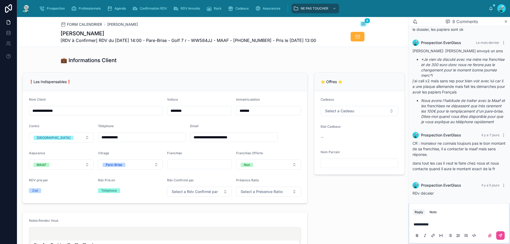
click at [209, 64] on div "💼 Informations Client" at bounding box center [214, 60] width 306 height 7
click at [437, 222] on p "**********" at bounding box center [459, 224] width 93 height 5
click at [504, 234] on button at bounding box center [500, 235] width 8 height 8
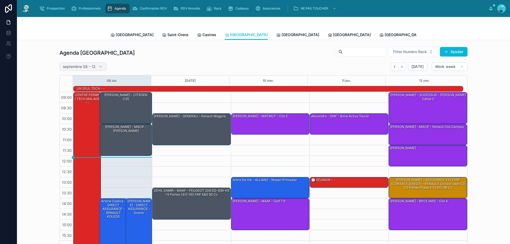
scroll to position [35, 0]
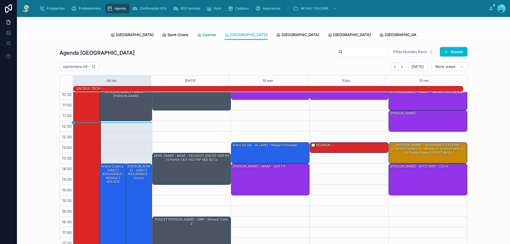
click at [202, 36] on span "Castres" at bounding box center [209, 34] width 14 height 5
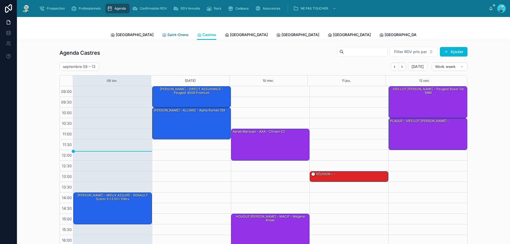
click at [167, 34] on span "Saint-Orens" at bounding box center [177, 34] width 21 height 5
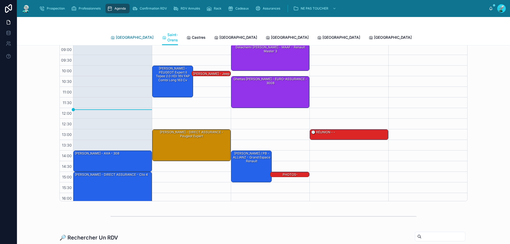
click at [116, 35] on span "[GEOGRAPHIC_DATA]" at bounding box center [135, 37] width 38 height 5
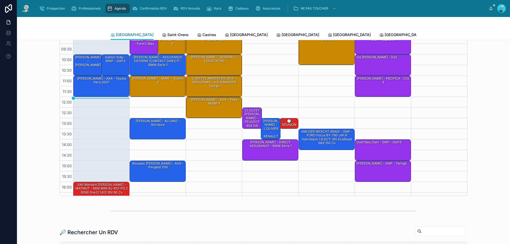
scroll to position [29, 0]
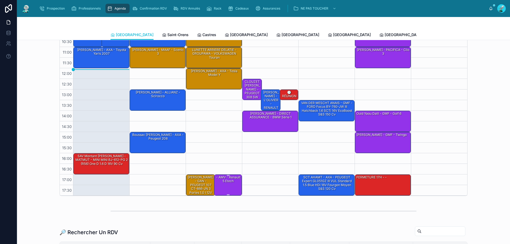
click at [230, 184] on div "- AMV - Renault 5 etech" at bounding box center [228, 185] width 27 height 20
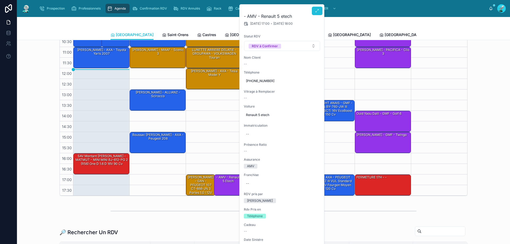
click at [316, 7] on button at bounding box center [317, 11] width 11 height 8
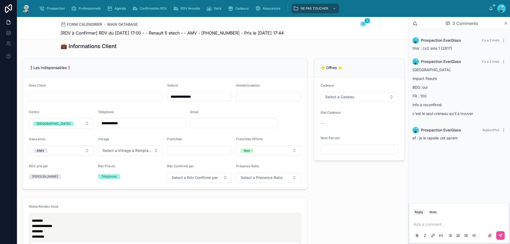
scroll to position [53, 0]
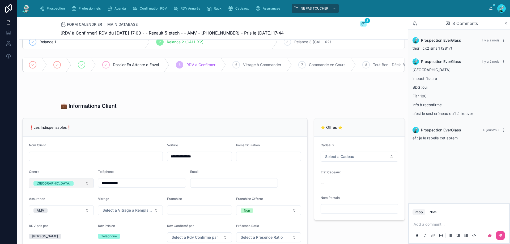
drag, startPoint x: 139, startPoint y: 189, endPoint x: 70, endPoint y: 186, distance: 68.6
click at [70, 186] on form "**********" at bounding box center [165, 193] width 285 height 112
click at [240, 130] on div "❗Les Indispensables❗" at bounding box center [165, 127] width 272 height 5
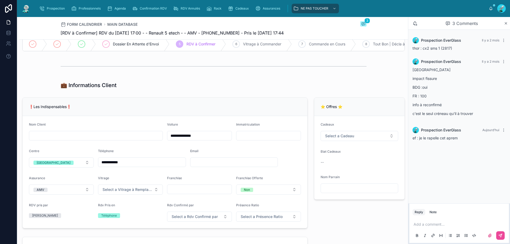
scroll to position [80, 0]
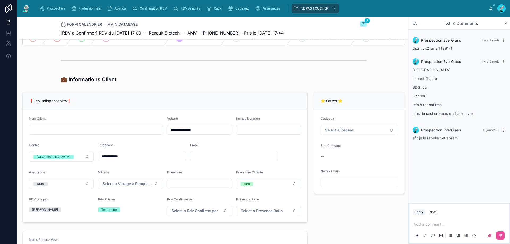
click at [503, 131] on icon at bounding box center [503, 130] width 4 height 4
click at [497, 123] on button "Delete comment" at bounding box center [489, 120] width 33 height 6
click at [442, 221] on div "Add a comment..." at bounding box center [458, 229] width 93 height 22
click at [440, 230] on div "Add a comment..." at bounding box center [458, 229] width 93 height 22
click at [441, 227] on p at bounding box center [459, 224] width 93 height 5
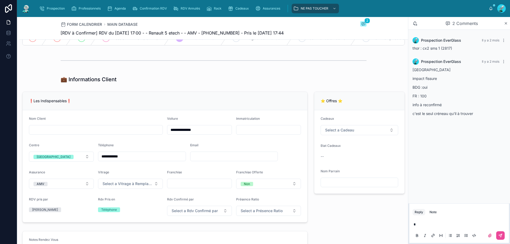
click at [441, 227] on p "*" at bounding box center [459, 224] width 93 height 5
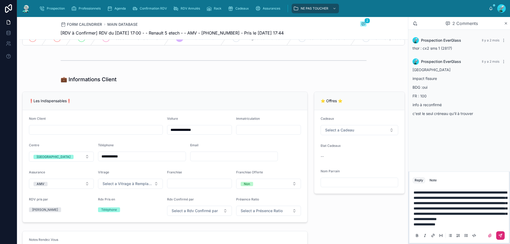
click at [498, 232] on button at bounding box center [500, 235] width 8 height 8
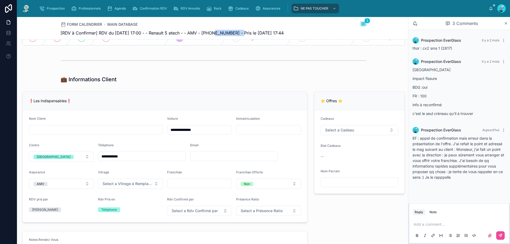
drag, startPoint x: 212, startPoint y: 34, endPoint x: 240, endPoint y: 29, distance: 28.8
click at [240, 29] on div "FORM CALENDRIER MAIN DATABASE 3 [RDV à Confirmer] RDV du 10/09/2025 17:00 - - R…" at bounding box center [214, 28] width 306 height 22
copy span "33768299180"
click at [216, 36] on span "[RDV à Confirmer] RDV du 10/09/2025 17:00 - - Renault 5 etech - - AMV - +337682…" at bounding box center [172, 33] width 223 height 6
click at [218, 33] on span "[RDV à Confirmer] RDV du 10/09/2025 17:00 - - Renault 5 etech - - AMV - +337682…" at bounding box center [172, 33] width 223 height 6
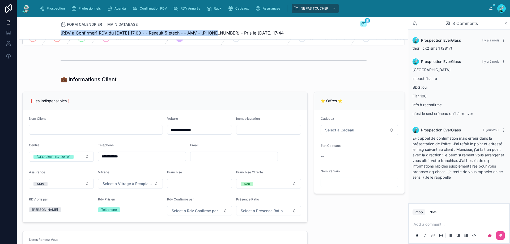
click at [213, 28] on div "FORM CALENDRIER MAIN DATABASE 3 [RDV à Confirmer] RDV du 10/09/2025 17:00 - - R…" at bounding box center [214, 28] width 306 height 22
click at [214, 29] on div "FORM CALENDRIER MAIN DATABASE 3 [RDV à Confirmer] RDV du 10/09/2025 17:00 - - R…" at bounding box center [214, 28] width 306 height 22
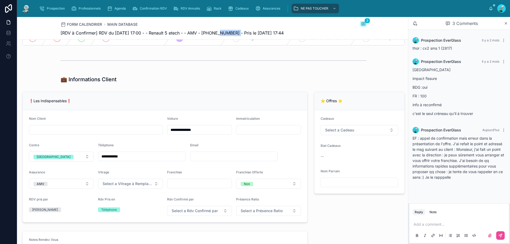
drag, startPoint x: 216, startPoint y: 32, endPoint x: 236, endPoint y: 31, distance: 19.4
click at [236, 31] on span "[RDV à Confirmer] RDV du 10/09/2025 17:00 - - Renault 5 etech - - AMV - +337682…" at bounding box center [172, 33] width 223 height 6
drag, startPoint x: 232, startPoint y: 31, endPoint x: 228, endPoint y: 32, distance: 3.7
click at [234, 32] on span "[RDV à Confirmer] RDV du 10/09/2025 17:00 - - Renault 5 etech - - AMV - +337682…" at bounding box center [172, 33] width 223 height 6
drag, startPoint x: 216, startPoint y: 32, endPoint x: 238, endPoint y: 32, distance: 21.8
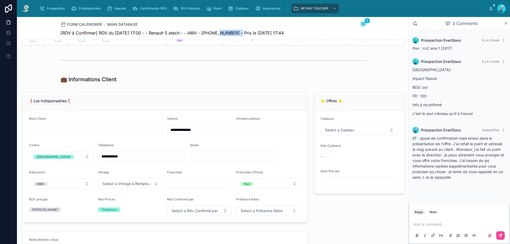
click at [238, 32] on span "[RDV à Confirmer] RDV du 10/09/2025 17:00 - - Renault 5 etech - - AMV - +337682…" at bounding box center [172, 33] width 223 height 6
copy span "768299180"
click at [435, 225] on p at bounding box center [459, 224] width 93 height 5
click at [503, 236] on button at bounding box center [500, 235] width 8 height 8
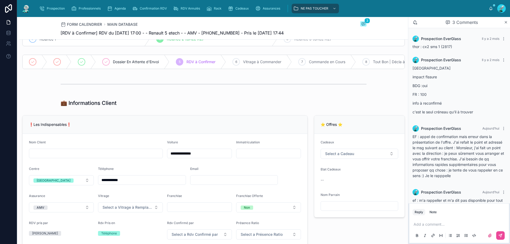
scroll to position [0, 0]
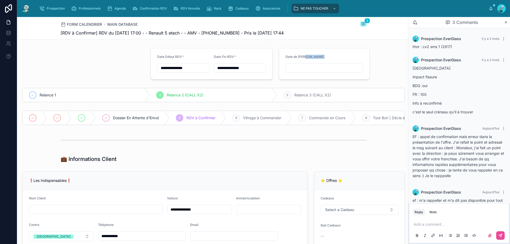
drag, startPoint x: 302, startPoint y: 62, endPoint x: 306, endPoint y: 67, distance: 6.6
click at [306, 67] on div "Date de Rappel" at bounding box center [324, 64] width 78 height 18
click at [81, 115] on div at bounding box center [81, 117] width 7 height 7
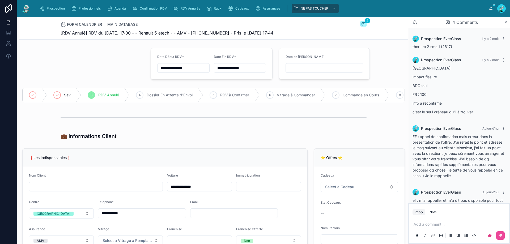
click at [296, 70] on input "text" at bounding box center [324, 67] width 77 height 7
click at [314, 92] on html "**********" at bounding box center [255, 122] width 510 height 244
click at [395, 142] on html "**********" at bounding box center [255, 122] width 510 height 244
click at [316, 63] on div "Date de Rappel" at bounding box center [324, 64] width 78 height 18
click at [310, 63] on div at bounding box center [324, 68] width 78 height 10
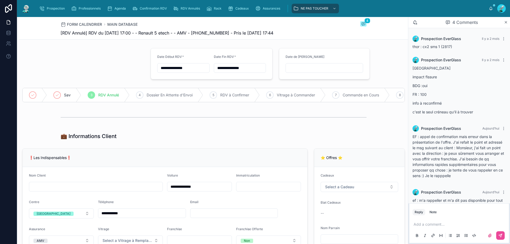
click at [310, 67] on input "text" at bounding box center [324, 67] width 77 height 7
click at [302, 159] on button "30" at bounding box center [302, 159] width 10 height 10
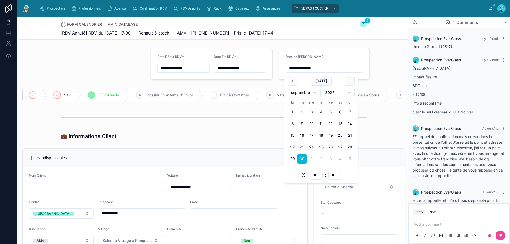
click at [332, 68] on input "**********" at bounding box center [324, 67] width 77 height 7
click at [316, 173] on input "**" at bounding box center [316, 174] width 12 height 7
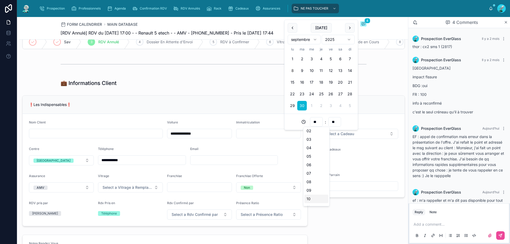
scroll to position [53, 0]
click at [315, 169] on div "11" at bounding box center [316, 172] width 24 height 8
type input "**********"
type input "**"
click at [380, 73] on div at bounding box center [213, 64] width 389 height 18
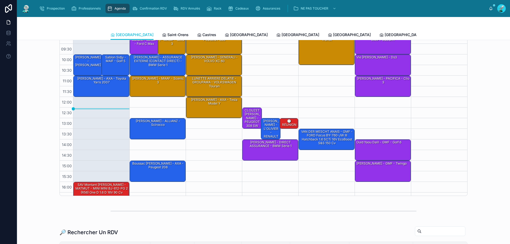
scroll to position [29, 0]
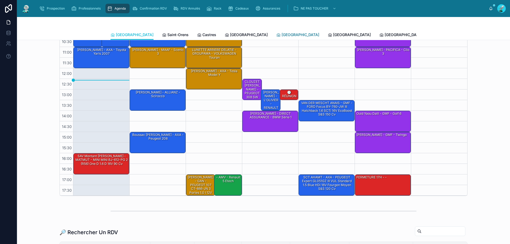
click at [276, 38] on link "[GEOGRAPHIC_DATA]" at bounding box center [297, 35] width 43 height 11
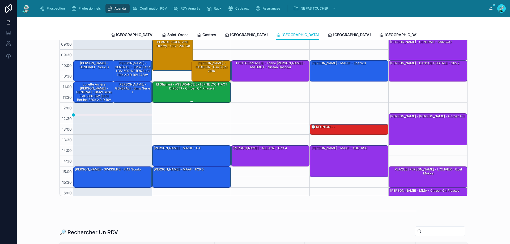
click at [192, 95] on div "El Ghailani - ASSURANCE EXTERNE (CONTACT DIRECT) - Citroën C4 Phase 2" at bounding box center [191, 92] width 77 height 20
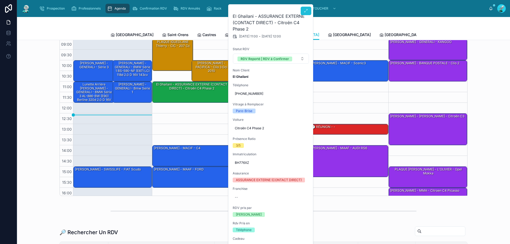
click at [304, 7] on button at bounding box center [305, 11] width 11 height 8
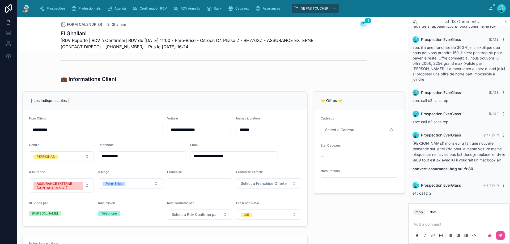
scroll to position [80, 0]
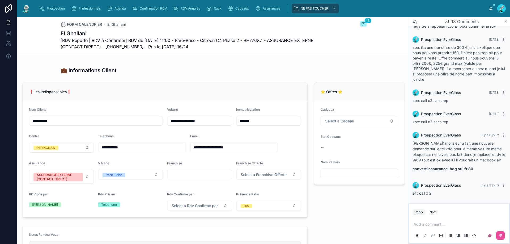
drag, startPoint x: 101, startPoint y: 152, endPoint x: 133, endPoint y: 144, distance: 32.6
click at [133, 144] on div "**********" at bounding box center [142, 143] width 88 height 19
click at [180, 91] on div "❗Les Indispensables❗" at bounding box center [165, 92] width 285 height 18
click at [100, 151] on input "**********" at bounding box center [141, 147] width 87 height 7
drag, startPoint x: 103, startPoint y: 150, endPoint x: 136, endPoint y: 146, distance: 32.9
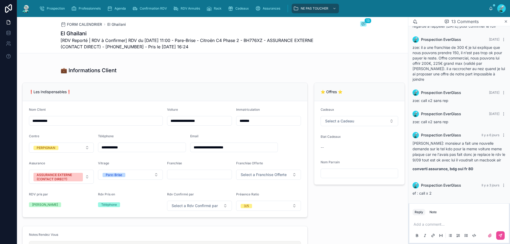
click at [136, 146] on div "**********" at bounding box center [142, 143] width 88 height 19
drag, startPoint x: 117, startPoint y: 149, endPoint x: 98, endPoint y: 85, distance: 67.5
click at [97, 88] on div "❗Les Indispensables❗" at bounding box center [165, 92] width 285 height 18
click at [87, 183] on button "ASSURANCE EXTERNE (CONTACT DIRECT)" at bounding box center [61, 177] width 65 height 14
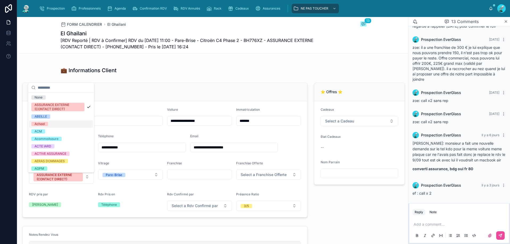
click at [79, 199] on div "RDV pris par" at bounding box center [61, 195] width 65 height 6
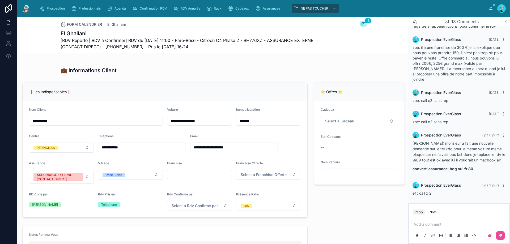
scroll to position [236, 0]
click at [416, 226] on p at bounding box center [459, 224] width 93 height 5
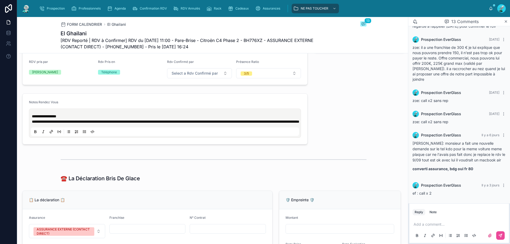
scroll to position [212, 0]
click at [130, 124] on p "**********" at bounding box center [166, 118] width 268 height 11
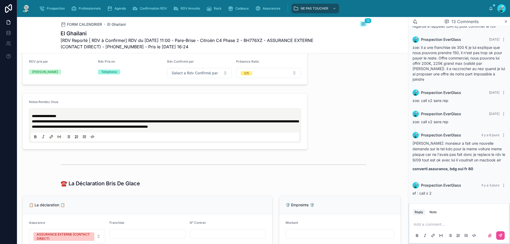
click at [431, 221] on div "Add a comment..." at bounding box center [458, 229] width 93 height 22
click at [429, 225] on p at bounding box center [459, 224] width 93 height 5
click at [31, 134] on div "**********" at bounding box center [165, 125] width 272 height 35
drag, startPoint x: 32, startPoint y: 137, endPoint x: 190, endPoint y: 157, distance: 159.8
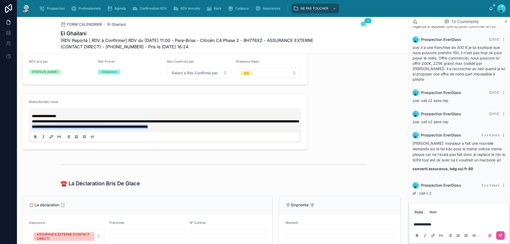
click at [190, 149] on form "**********" at bounding box center [165, 121] width 285 height 56
copy span "**********"
click at [437, 224] on p "**********" at bounding box center [459, 224] width 93 height 5
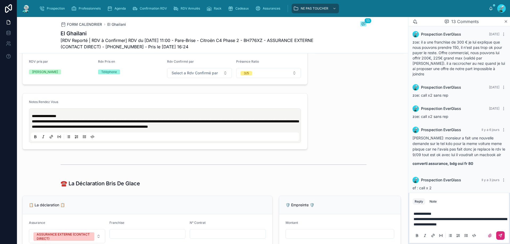
click at [504, 236] on button at bounding box center [500, 235] width 8 height 8
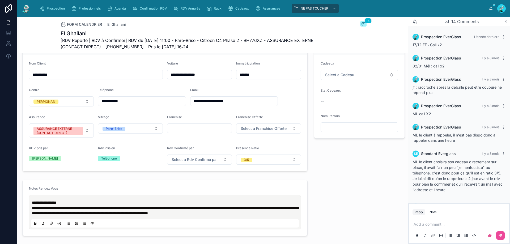
scroll to position [80, 0]
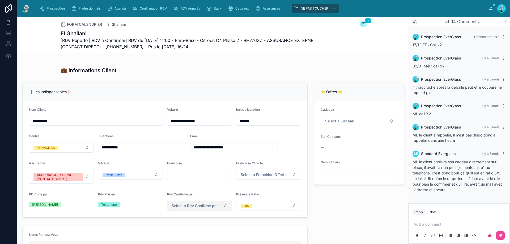
click at [210, 208] on span "Select a Rdv Confirmé par" at bounding box center [194, 205] width 46 height 5
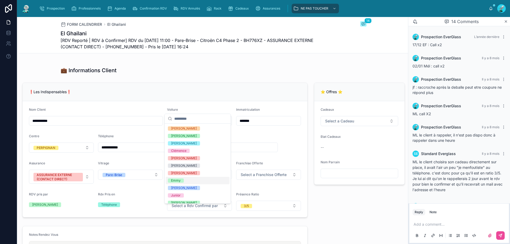
click at [185, 179] on div "Emmy" at bounding box center [198, 180] width 64 height 7
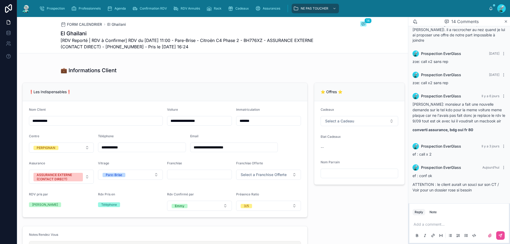
scroll to position [106, 0]
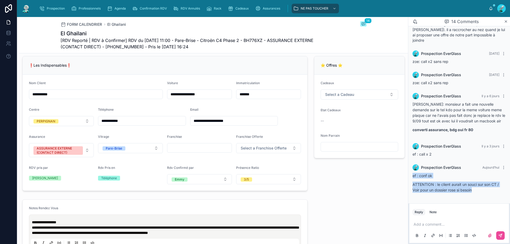
drag, startPoint x: 413, startPoint y: 175, endPoint x: 478, endPoint y: 197, distance: 69.2
click at [478, 197] on div "Prospection EverGlass Aujourd’hui ef : conf ok ATTENTION : le client aurait un …" at bounding box center [459, 180] width 100 height 38
copy div "ef : conf ok ATTENTION : le client aurait un souci sur son CT / Voir pour un do…"
click at [430, 222] on p at bounding box center [459, 224] width 93 height 5
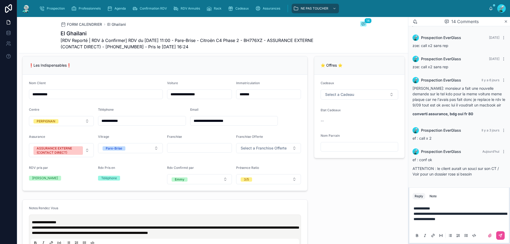
scroll to position [291, 0]
click at [502, 233] on icon at bounding box center [500, 235] width 4 height 4
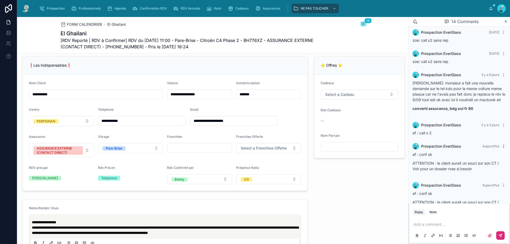
click at [501, 148] on icon at bounding box center [503, 146] width 4 height 4
click at [494, 142] on span "Delete comment" at bounding box center [493, 142] width 25 height 4
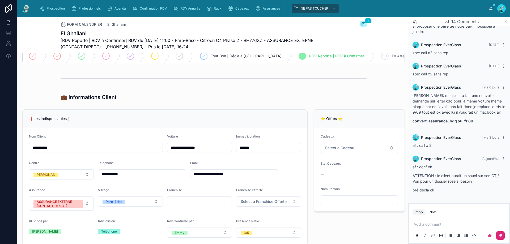
scroll to position [53, 0]
click at [249, 167] on div "Email" at bounding box center [234, 164] width 88 height 6
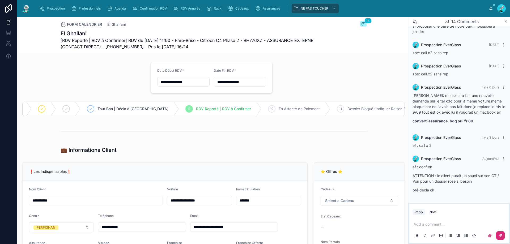
scroll to position [0, 114]
click at [44, 105] on div at bounding box center [43, 109] width 24 height 14
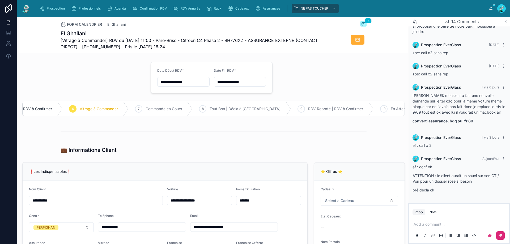
scroll to position [53, 0]
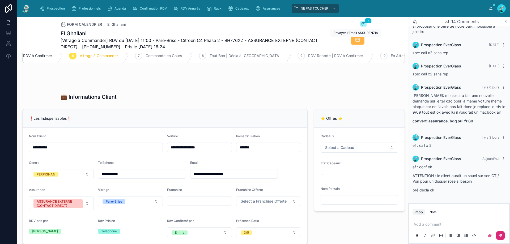
click at [355, 39] on icon at bounding box center [357, 39] width 5 height 5
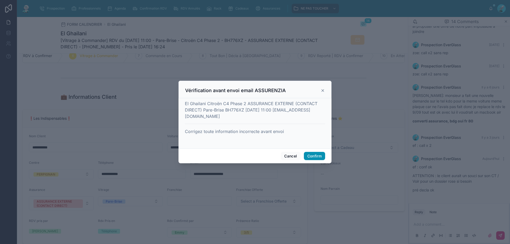
click at [315, 153] on button "Confirm" at bounding box center [314, 156] width 21 height 8
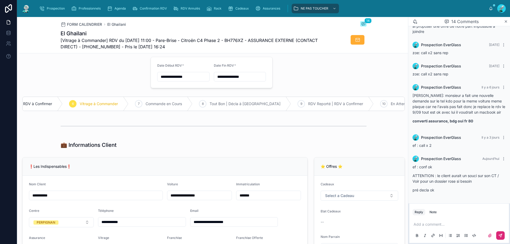
scroll to position [0, 0]
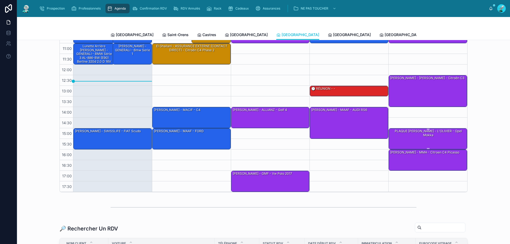
scroll to position [53, 0]
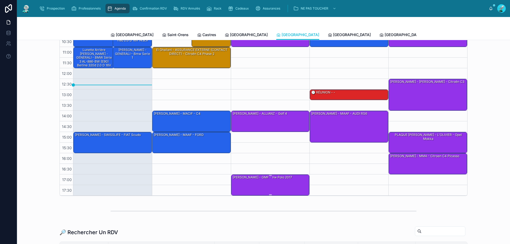
click at [252, 176] on div "ANDY - GMF - vw polo 2017" at bounding box center [262, 177] width 61 height 5
click at [281, 187] on div "ANDY - GMF - vw polo 2017" at bounding box center [270, 185] width 77 height 20
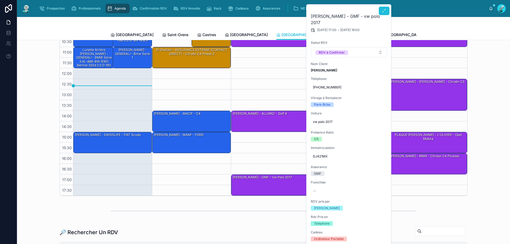
click at [385, 10] on icon at bounding box center [384, 11] width 4 height 4
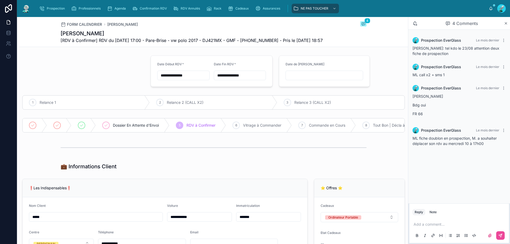
click at [275, 154] on div at bounding box center [214, 147] width 306 height 13
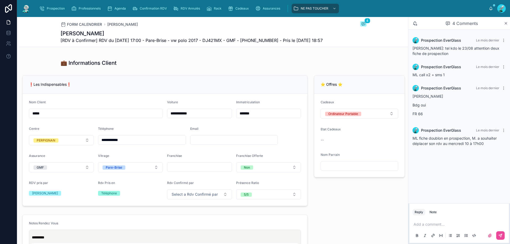
scroll to position [106, 0]
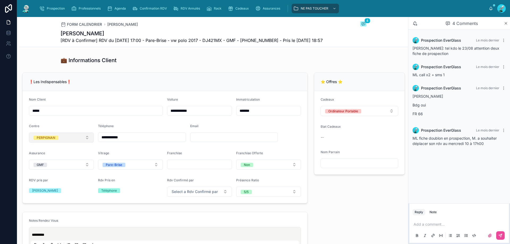
drag, startPoint x: 132, startPoint y: 145, endPoint x: 64, endPoint y: 143, distance: 67.4
click at [64, 143] on form "**********" at bounding box center [165, 147] width 285 height 112
drag, startPoint x: 260, startPoint y: 123, endPoint x: 205, endPoint y: 117, distance: 54.8
click at [205, 117] on form "**********" at bounding box center [165, 147] width 285 height 112
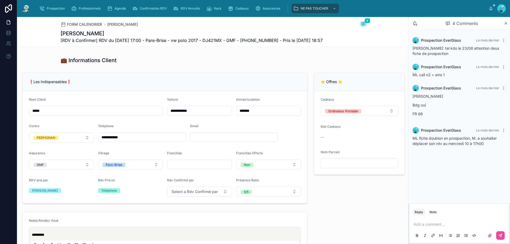
click at [195, 64] on div "💼 Informations Client" at bounding box center [214, 60] width 306 height 7
drag, startPoint x: 137, startPoint y: 144, endPoint x: 70, endPoint y: 143, distance: 67.2
click at [70, 143] on form "**********" at bounding box center [165, 147] width 285 height 112
click at [212, 88] on div "❗Les Indispensables❗" at bounding box center [165, 82] width 285 height 18
drag, startPoint x: 103, startPoint y: 146, endPoint x: 131, endPoint y: 144, distance: 27.9
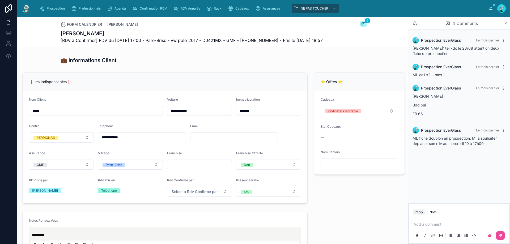
click at [131, 141] on input "**********" at bounding box center [141, 137] width 87 height 7
click at [128, 66] on div "💼 Informations Client" at bounding box center [213, 60] width 389 height 12
click at [109, 141] on input "**********" at bounding box center [141, 137] width 87 height 7
type input "**********"
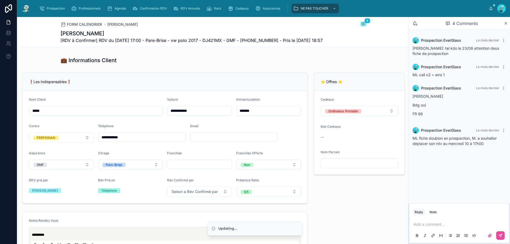
click at [186, 81] on div "**********" at bounding box center [164, 137] width 291 height 135
click at [437, 226] on p at bounding box center [459, 224] width 93 height 5
type input "**********"
click at [498, 233] on button at bounding box center [500, 235] width 8 height 8
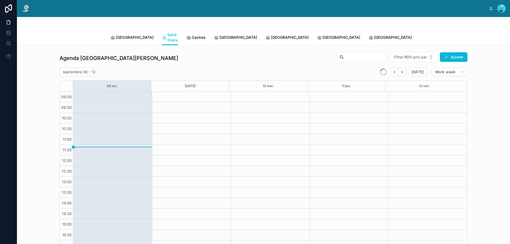
scroll to position [29, 0]
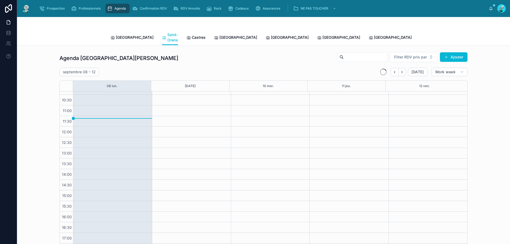
drag, startPoint x: 240, startPoint y: 54, endPoint x: 299, endPoint y: 59, distance: 59.1
click at [243, 56] on div "Agenda Saint-Orens Filter RDV pris par Ajouter" at bounding box center [263, 58] width 408 height 13
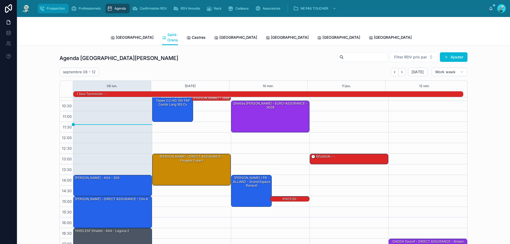
click at [56, 6] on span "Prospection" at bounding box center [56, 8] width 18 height 4
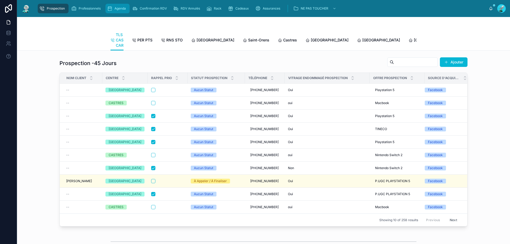
click at [111, 8] on icon "scrollable content" at bounding box center [109, 8] width 5 height 5
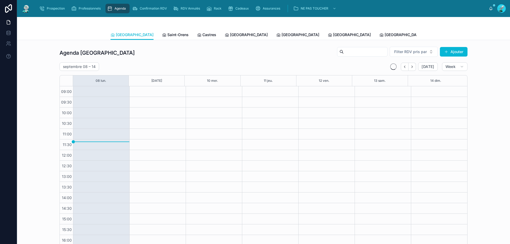
scroll to position [29, 0]
click at [480, 33] on span "Tous Centres" at bounding box center [491, 34] width 23 height 5
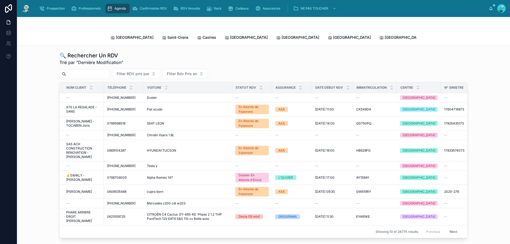
paste input "********"
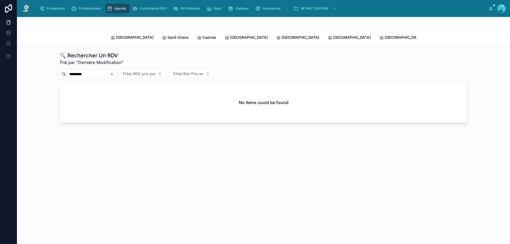
click at [107, 70] on input "********" at bounding box center [88, 73] width 44 height 7
type input "*******"
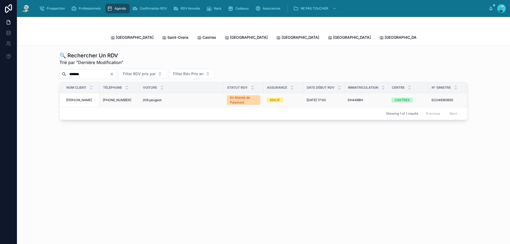
click at [189, 93] on td "208 peugeot 208 peugeot" at bounding box center [181, 100] width 84 height 14
click at [326, 98] on span "29/08/2025 17:00" at bounding box center [315, 100] width 19 height 4
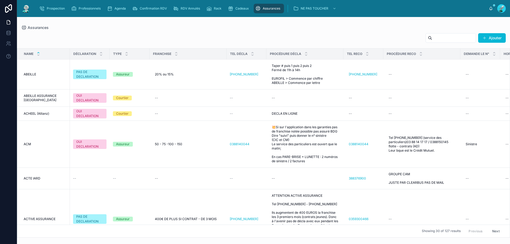
click at [432, 39] on input "text" at bounding box center [454, 37] width 44 height 7
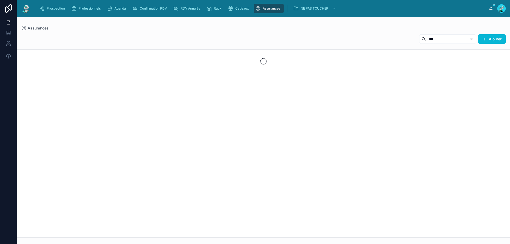
type input "***"
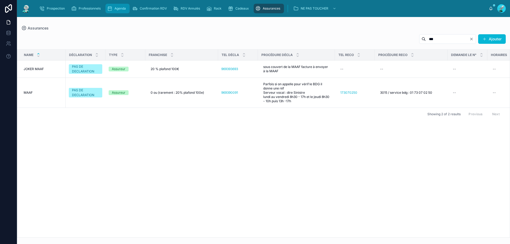
click at [118, 6] on span "Agenda" at bounding box center [119, 8] width 11 height 4
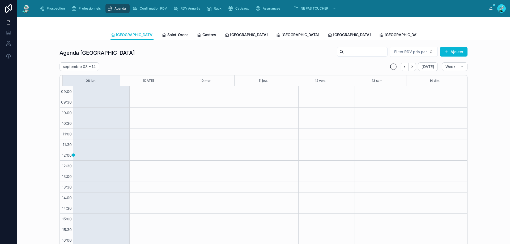
scroll to position [29, 0]
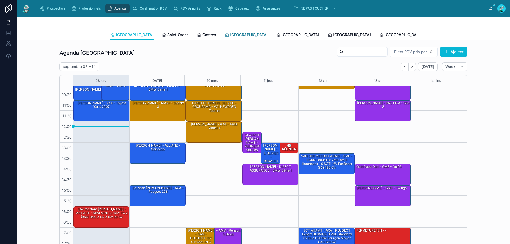
click at [225, 32] on link "[GEOGRAPHIC_DATA]" at bounding box center [246, 35] width 43 height 11
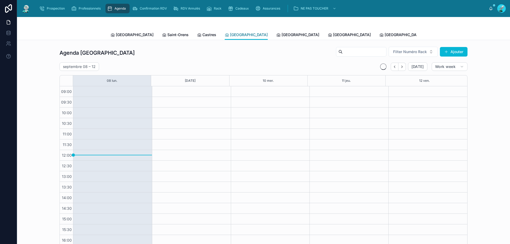
scroll to position [29, 0]
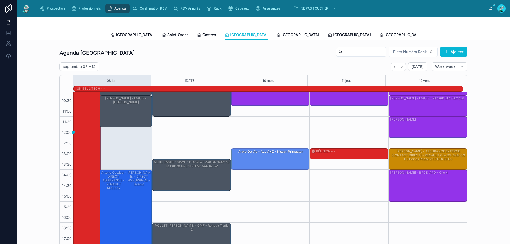
drag, startPoint x: 266, startPoint y: 168, endPoint x: 272, endPoint y: 173, distance: 7.8
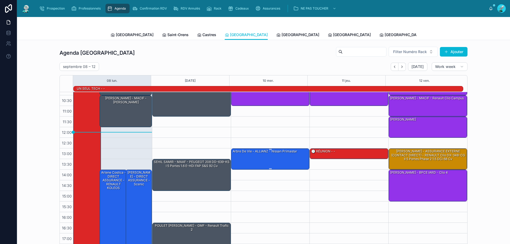
click at [266, 162] on div "Arbre de vie - ALLIANZ - Nissan primastar" at bounding box center [270, 159] width 77 height 20
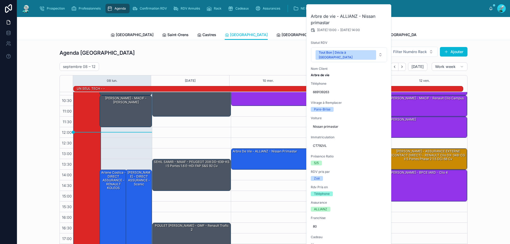
click at [259, 130] on div "10:00 – 11:00 PENA Violaine - MATMUT - Clio 5 13:00 – 14:00 Arbre de vie - ALLI…" at bounding box center [270, 158] width 79 height 191
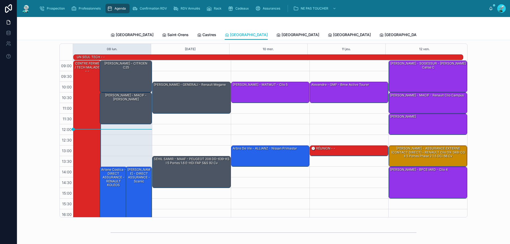
scroll to position [27, 0]
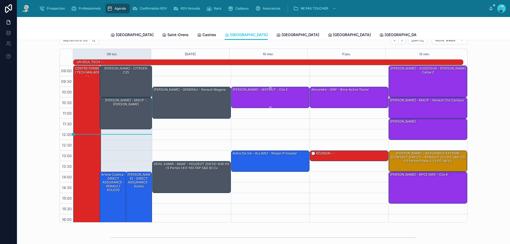
click at [274, 102] on div "PENA Violaine - MATMUT - Clio 5" at bounding box center [270, 97] width 77 height 20
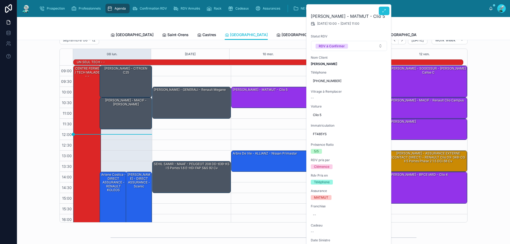
click at [385, 8] on button at bounding box center [384, 11] width 11 height 8
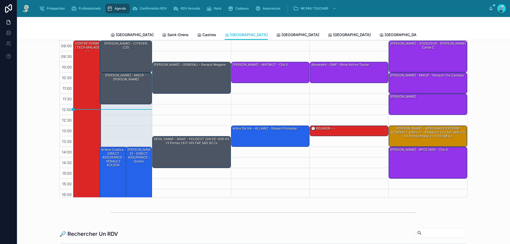
scroll to position [53, 0]
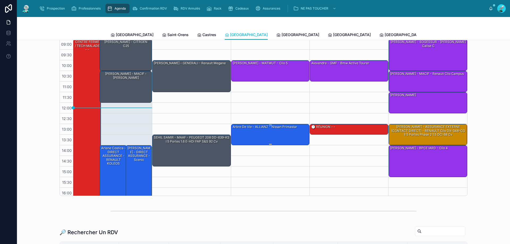
click at [278, 136] on div "Arbre de vie - ALLIANZ - Nissan primastar" at bounding box center [270, 134] width 77 height 20
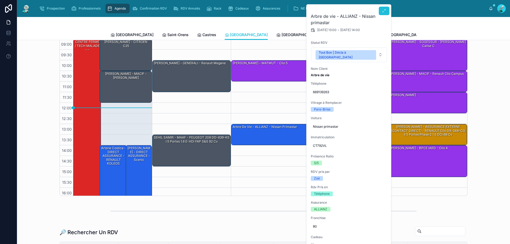
click at [381, 9] on button at bounding box center [384, 11] width 11 height 8
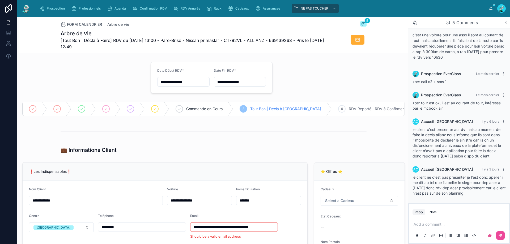
scroll to position [80, 0]
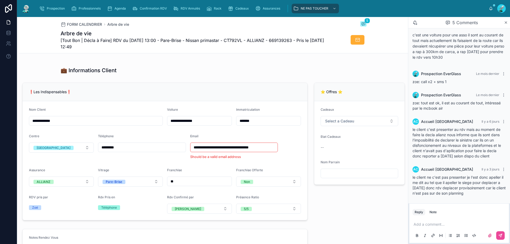
type input "**********"
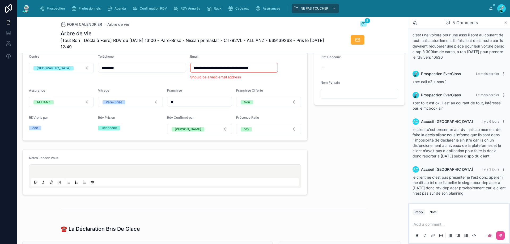
type input "**********"
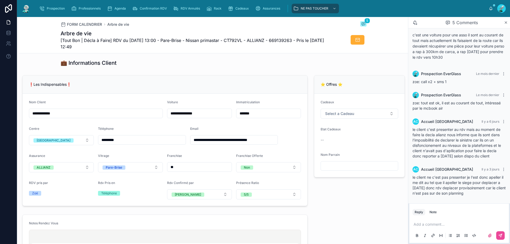
scroll to position [106, 0]
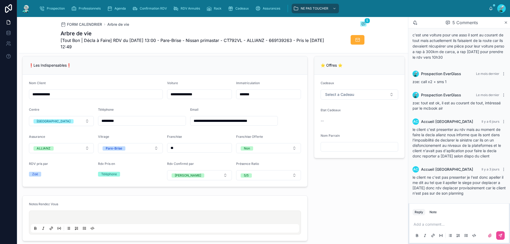
click at [272, 118] on div "**********" at bounding box center [234, 116] width 88 height 19
click at [269, 124] on input "**********" at bounding box center [233, 120] width 87 height 7
click at [298, 98] on form "**********" at bounding box center [165, 131] width 285 height 112
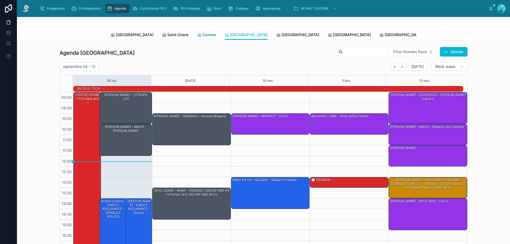
click at [202, 36] on span "Castres" at bounding box center [209, 34] width 14 height 5
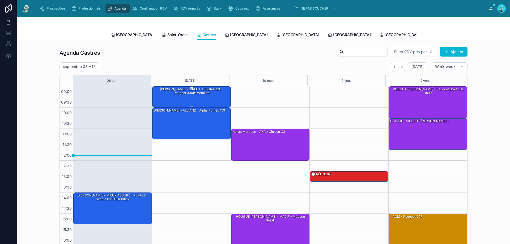
click at [220, 100] on div "VANSHDE VONDEL Aurély - DIRECT ASSURANCE - Peugeot 3008 premium" at bounding box center [191, 97] width 77 height 20
click at [220, 96] on div "VANSHDE VONDEL Aurély - DIRECT ASSURANCE - Peugeot 3008 premium" at bounding box center [191, 97] width 77 height 20
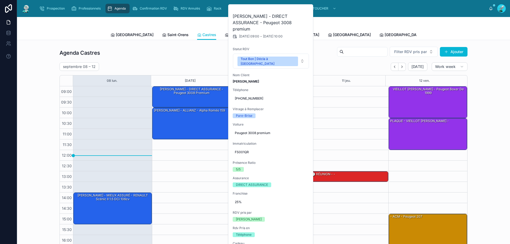
click at [209, 61] on div "Agenda Castres Filter RDV pris par Ajouter septembre 08 – 12 Today Work week 08…" at bounding box center [263, 147] width 408 height 203
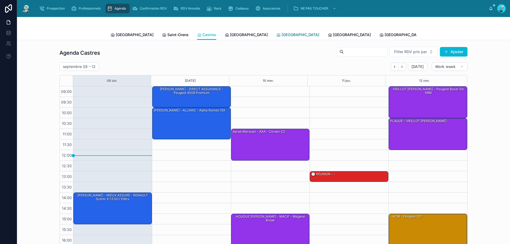
click at [281, 34] on span "[GEOGRAPHIC_DATA]" at bounding box center [300, 34] width 38 height 5
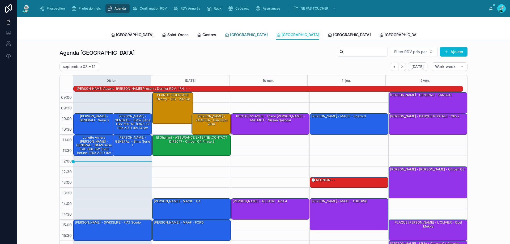
click at [225, 38] on link "[GEOGRAPHIC_DATA]" at bounding box center [246, 35] width 43 height 11
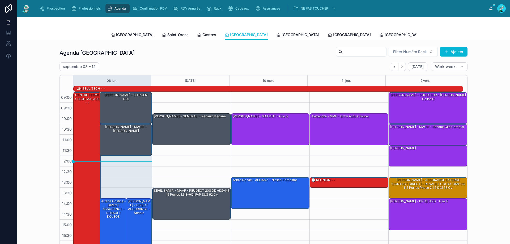
drag, startPoint x: 253, startPoint y: 28, endPoint x: 254, endPoint y: 26, distance: 2.7
click at [254, 26] on div at bounding box center [263, 23] width 306 height 13
click at [281, 34] on span "[GEOGRAPHIC_DATA]" at bounding box center [300, 34] width 38 height 5
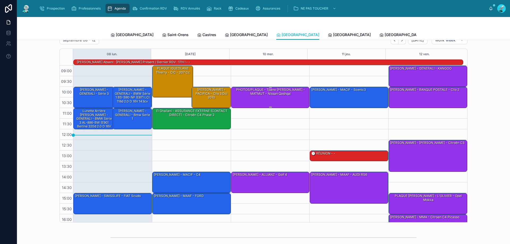
click at [266, 97] on div "PHOTOS/PLAQUE - Tpano Lagarde Axel - MATMUT - Nissan Qashqai" at bounding box center [270, 97] width 77 height 20
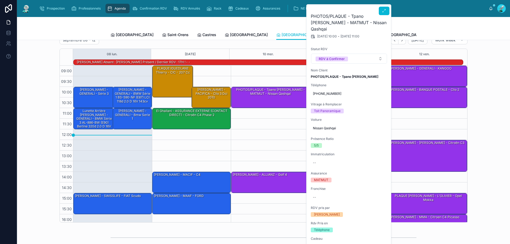
click at [373, 10] on div "PHOTOS/PLAQUE - Tpano Lagarde Axel - MATMUT - Nissan Qashqai 10/09/2025 10:00 -…" at bounding box center [348, 233] width 85 height 456
click at [385, 10] on icon at bounding box center [384, 11] width 4 height 4
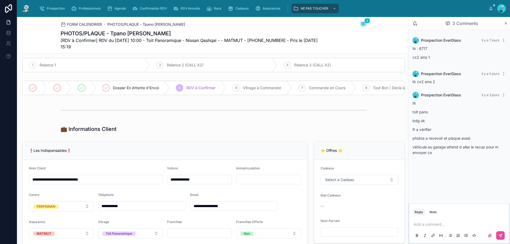
scroll to position [106, 0]
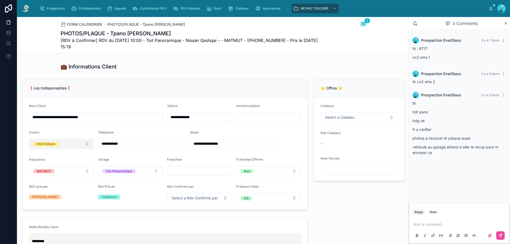
drag, startPoint x: 132, startPoint y: 147, endPoint x: 81, endPoint y: 146, distance: 51.0
click at [81, 146] on form "**********" at bounding box center [165, 153] width 285 height 112
click at [209, 83] on div "**********" at bounding box center [164, 144] width 291 height 135
drag, startPoint x: 102, startPoint y: 148, endPoint x: 129, endPoint y: 144, distance: 27.4
click at [129, 144] on input "**********" at bounding box center [141, 143] width 87 height 7
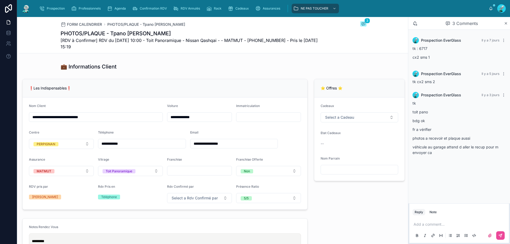
click at [167, 91] on div "❗Les Indispensables❗" at bounding box center [165, 87] width 272 height 5
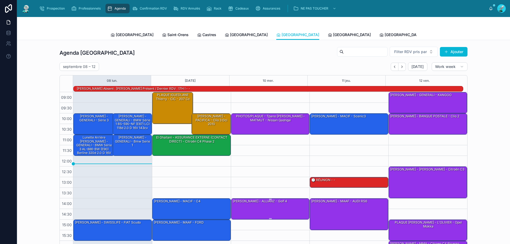
click at [272, 205] on div "SPINNEWYN Rémi - ALLIANZ - golf 4" at bounding box center [270, 209] width 77 height 20
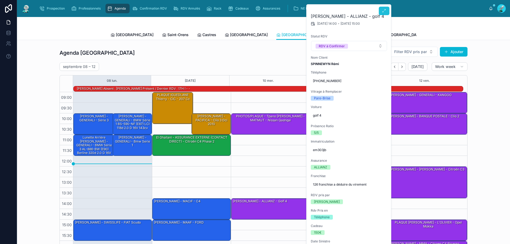
click at [386, 11] on button at bounding box center [384, 11] width 11 height 8
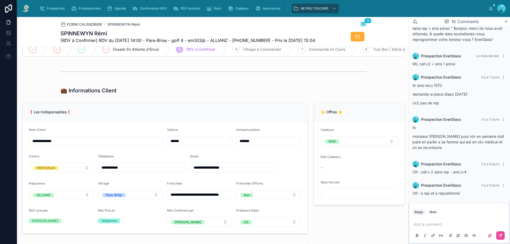
scroll to position [80, 0]
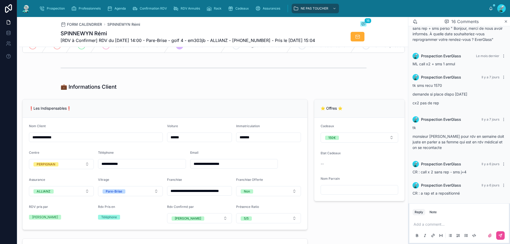
drag, startPoint x: 100, startPoint y: 167, endPoint x: 138, endPoint y: 172, distance: 38.8
click at [138, 169] on div "**********" at bounding box center [142, 164] width 88 height 10
click at [154, 118] on div "❗Les Indispensables❗" at bounding box center [165, 108] width 285 height 18
click at [444, 226] on p at bounding box center [459, 224] width 93 height 5
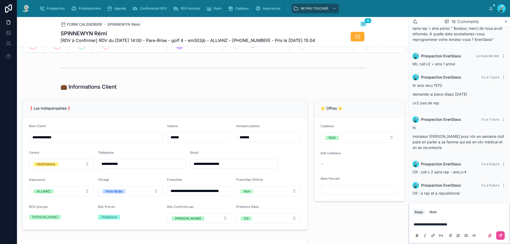
click at [419, 222] on span "**********" at bounding box center [430, 224] width 34 height 4
click at [498, 235] on icon at bounding box center [500, 235] width 4 height 4
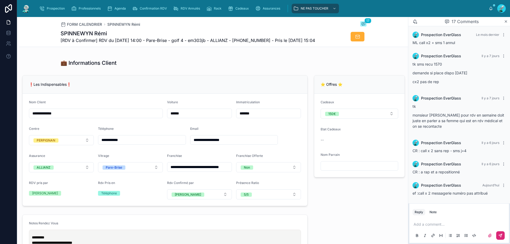
scroll to position [27, 0]
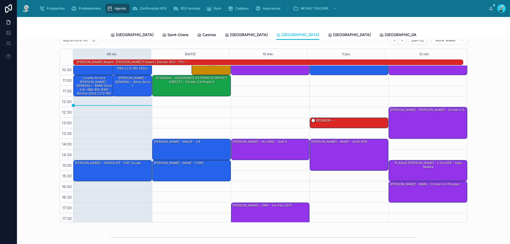
scroll to position [35, 0]
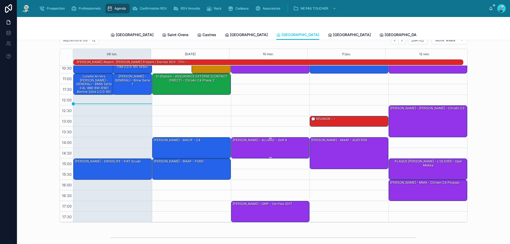
click at [289, 143] on div "SPINNEWYN Rémi - ALLIANZ - golf 4" at bounding box center [270, 147] width 77 height 20
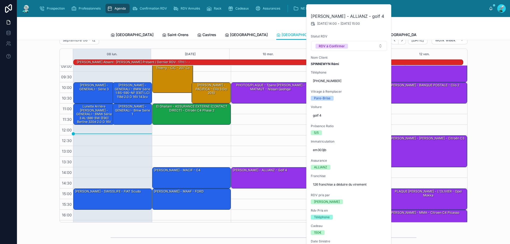
scroll to position [0, 0]
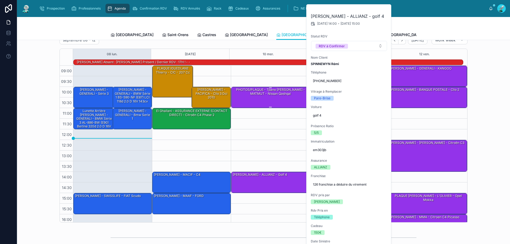
click at [280, 104] on div "PHOTOS/PLAQUE - Tpano Lagarde Axel - MATMUT - Nissan Qashqai" at bounding box center [270, 97] width 77 height 20
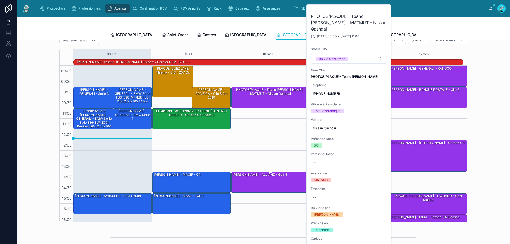
click at [270, 173] on div at bounding box center [270, 172] width 77 height 1
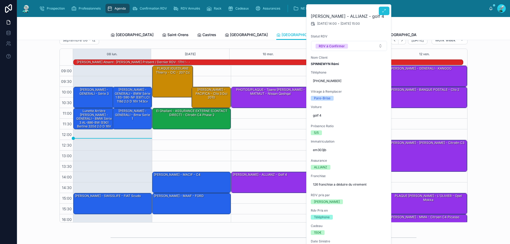
click at [385, 11] on icon at bounding box center [384, 11] width 4 height 4
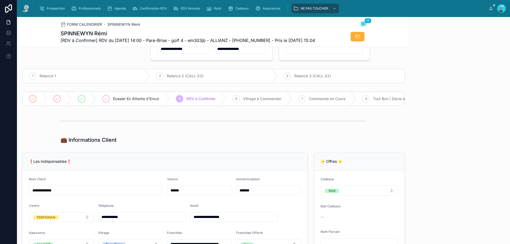
scroll to position [319, 0]
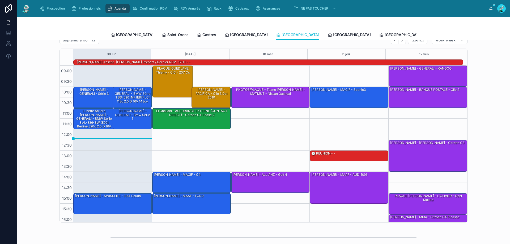
scroll to position [35, 0]
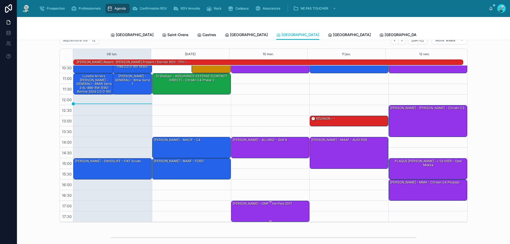
click at [253, 209] on div "ANDY - GMF - vw polo 2017" at bounding box center [270, 211] width 77 height 20
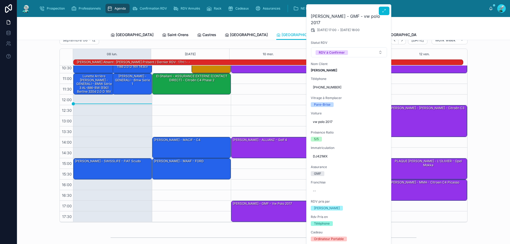
click at [377, 7] on div "ANDY - GMF - vw polo 2017 10/09/2025 17:00 - 10/09/2025 18:00 Statut RDV RDV à …" at bounding box center [348, 230] width 85 height 450
click at [384, 9] on icon at bounding box center [384, 11] width 4 height 4
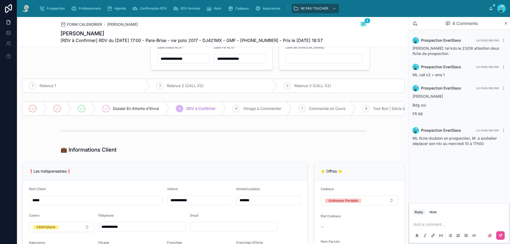
scroll to position [106, 0]
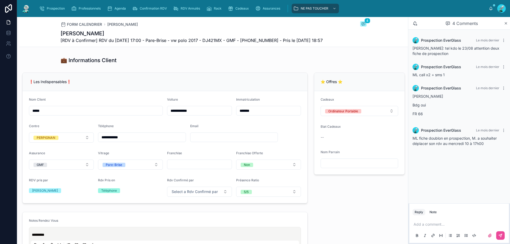
drag, startPoint x: 103, startPoint y: 149, endPoint x: 129, endPoint y: 146, distance: 26.0
click at [129, 141] on input "**********" at bounding box center [141, 137] width 87 height 7
drag, startPoint x: 104, startPoint y: 88, endPoint x: 106, endPoint y: 55, distance: 33.0
click at [105, 88] on div "❗Les Indispensables❗" at bounding box center [165, 82] width 285 height 18
click at [227, 141] on input "text" at bounding box center [233, 137] width 87 height 7
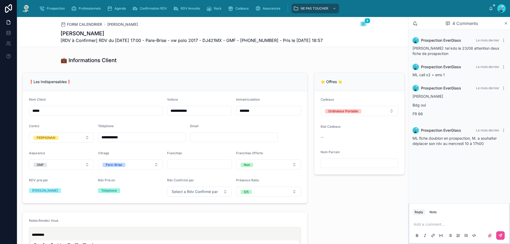
drag, startPoint x: 270, startPoint y: 132, endPoint x: 269, endPoint y: 126, distance: 6.2
click at [271, 131] on form "**********" at bounding box center [165, 147] width 285 height 112
drag, startPoint x: 249, startPoint y: 39, endPoint x: 277, endPoint y: 40, distance: 27.6
click at [277, 40] on span "[RDV à Confirmer] RDV du 10/09/2025 17:00 - Pare-Brise - vw polo 2017 - DJ421MX…" at bounding box center [192, 40] width 262 height 6
copy span "33721330190"
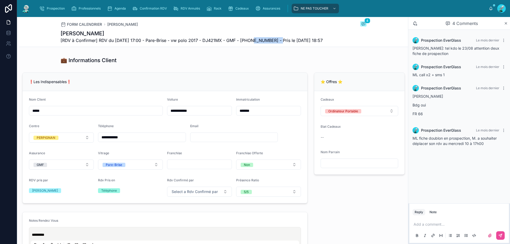
click at [259, 42] on span "[RDV à Confirmer] RDV du 10/09/2025 17:00 - Pare-Brise - vw polo 2017 - DJ421MX…" at bounding box center [192, 40] width 262 height 6
drag, startPoint x: 254, startPoint y: 40, endPoint x: 277, endPoint y: 39, distance: 23.1
click at [277, 39] on span "[RDV à Confirmer] RDV du 10/09/2025 17:00 - Pare-Brise - vw polo 2017 - DJ421MX…" at bounding box center [192, 40] width 262 height 6
copy span "721330190"
click at [127, 8] on div "Agenda" at bounding box center [117, 8] width 21 height 8
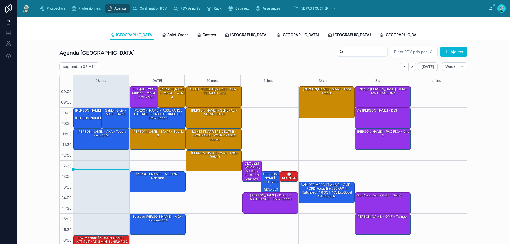
scroll to position [29, 0]
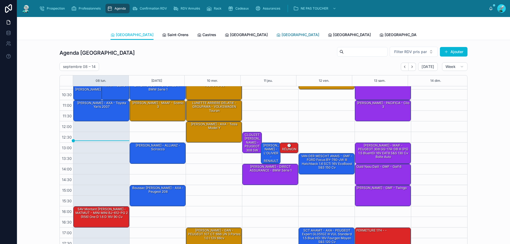
click at [276, 39] on link "[GEOGRAPHIC_DATA]" at bounding box center [297, 35] width 43 height 11
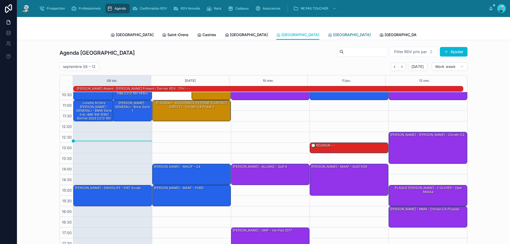
click at [328, 38] on link "[GEOGRAPHIC_DATA]" at bounding box center [349, 35] width 43 height 11
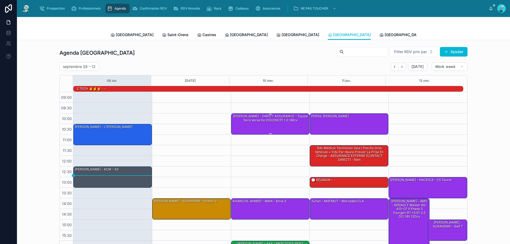
click at [278, 115] on div "teixugueira patrick - DIRECT ASSURANCE - Toyota Yaris verso de 2000(NCP) 1.3 i …" at bounding box center [270, 118] width 77 height 9
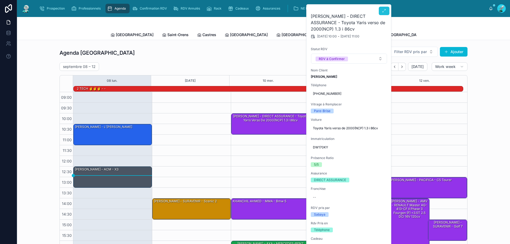
click at [382, 8] on button at bounding box center [384, 11] width 11 height 8
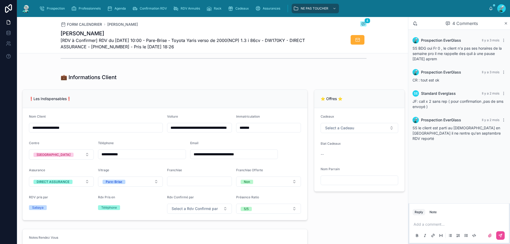
scroll to position [106, 0]
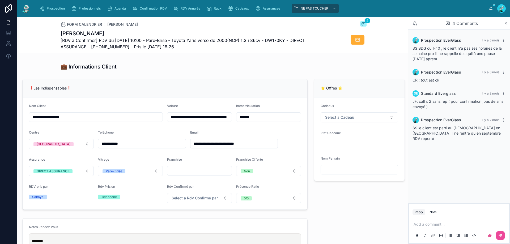
drag, startPoint x: 101, startPoint y: 149, endPoint x: 139, endPoint y: 148, distance: 38.0
click at [139, 147] on input "**********" at bounding box center [141, 143] width 87 height 7
click at [116, 96] on div "❗Les Indispensables❗" at bounding box center [165, 88] width 285 height 18
click at [450, 225] on p at bounding box center [459, 224] width 93 height 5
click at [500, 238] on button at bounding box center [500, 235] width 8 height 8
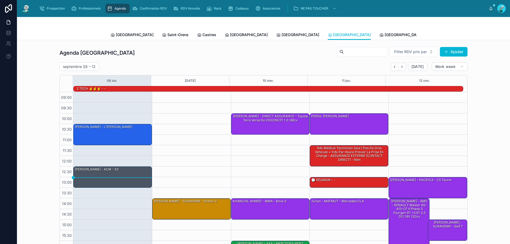
click at [255, 135] on div "10:00 – 11:00 teixugueira patrick - DIRECT ASSURANCE - Toyota Yaris verso de 20…" at bounding box center [270, 187] width 79 height 191
click at [278, 130] on div "teixugueira patrick - DIRECT ASSURANCE - Toyota Yaris verso de 2000(NCP) 1.3 i …" at bounding box center [270, 124] width 77 height 20
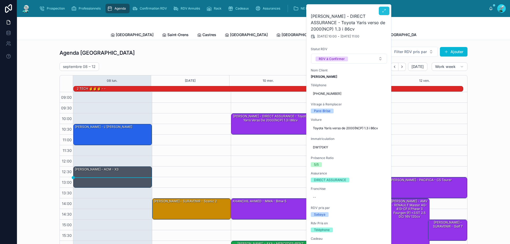
click at [385, 12] on icon at bounding box center [384, 11] width 4 height 4
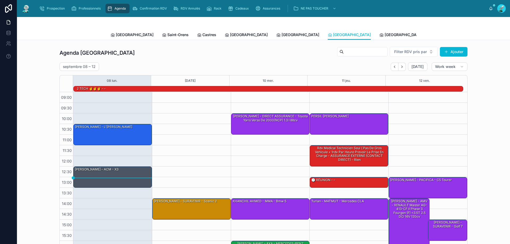
scroll to position [35, 0]
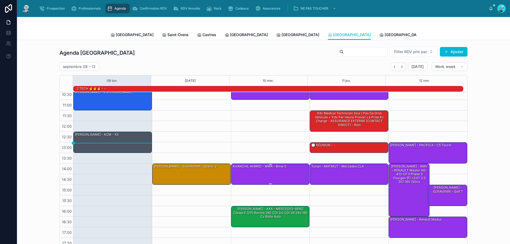
click at [245, 183] on div at bounding box center [270, 183] width 77 height 1
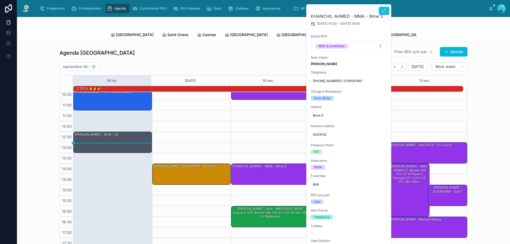
click at [386, 12] on button at bounding box center [384, 11] width 11 height 8
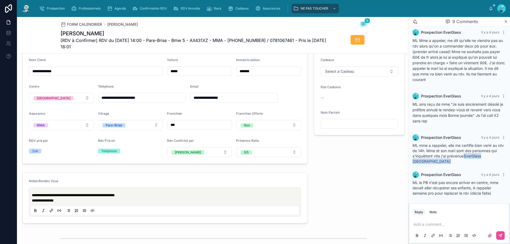
scroll to position [133, 0]
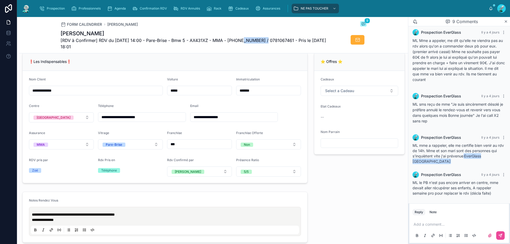
drag, startPoint x: 238, startPoint y: 38, endPoint x: 263, endPoint y: 38, distance: 24.7
click at [263, 38] on span "[RDV à Confirmer] RDV du 10/09/2025 14:00 - Pare-Brise - Bmw 5 - AX431XZ - MMA …" at bounding box center [194, 43] width 266 height 13
click at [236, 43] on span "[RDV à Confirmer] RDV du 10/09/2025 14:00 - Pare-Brise - Bmw 5 - AX431XZ - MMA …" at bounding box center [194, 43] width 266 height 13
drag, startPoint x: 236, startPoint y: 39, endPoint x: 262, endPoint y: 43, distance: 26.0
click at [262, 43] on span "[RDV à Confirmer] RDV du 10/09/2025 14:00 - Pare-Brise - Bmw 5 - AX431XZ - MMA …" at bounding box center [194, 43] width 266 height 13
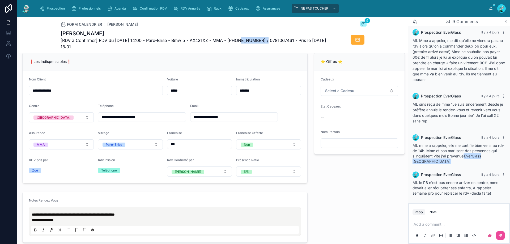
copy span "33651833411"
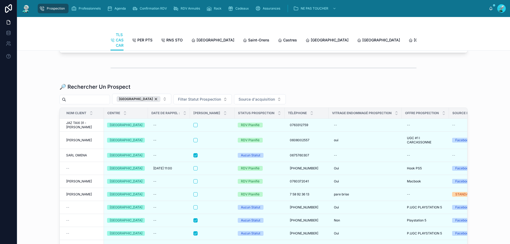
scroll to position [664, 0]
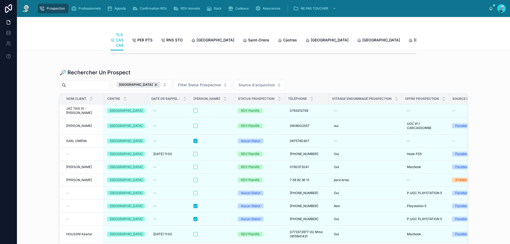
click at [87, 89] on input "text" at bounding box center [88, 84] width 44 height 7
paste input "**********"
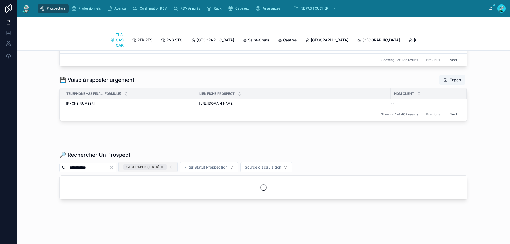
scroll to position [610, 0]
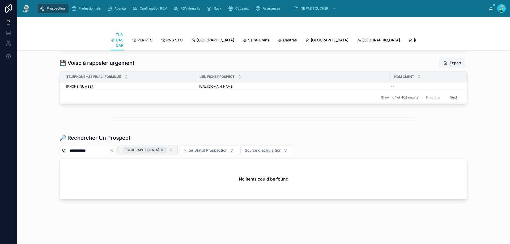
type input "**********"
click at [157, 167] on div "No items could be found" at bounding box center [263, 179] width 407 height 40
click at [157, 150] on div "[GEOGRAPHIC_DATA]" at bounding box center [145, 150] width 44 height 6
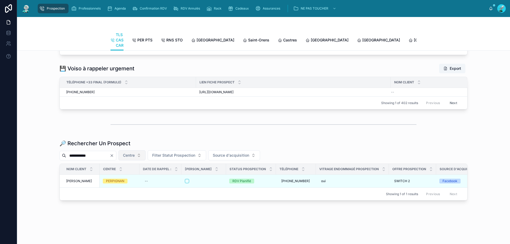
scroll to position [610, 0]
